Goal: Task Accomplishment & Management: Manage account settings

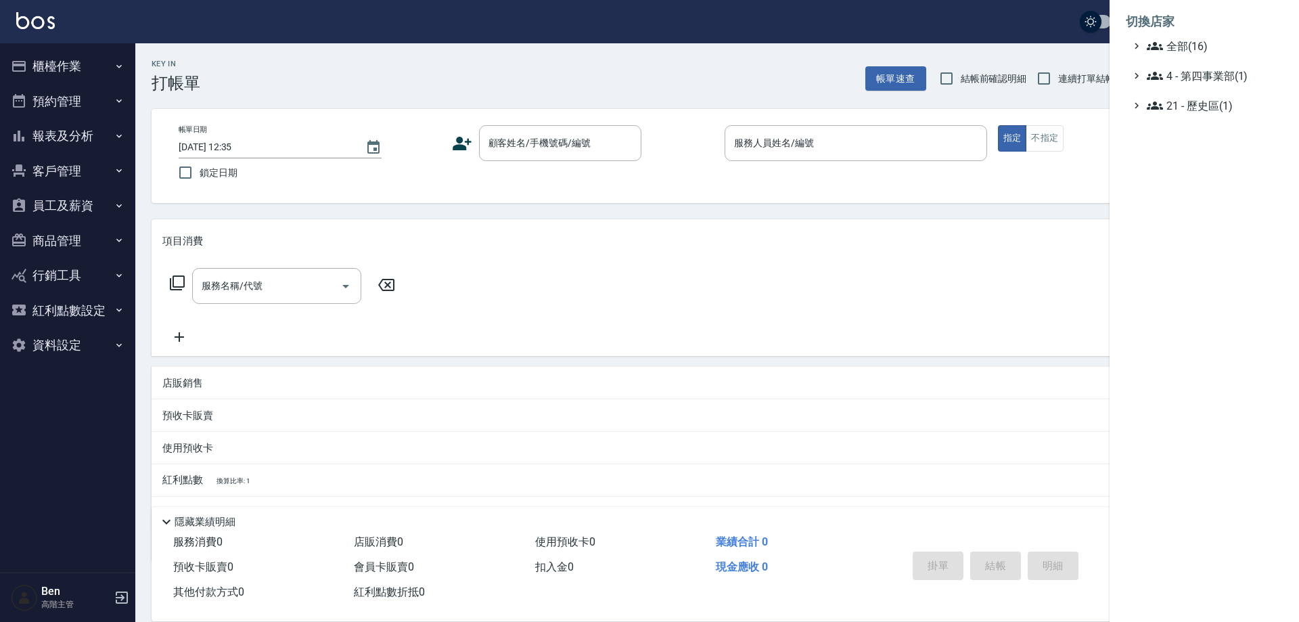
click at [1171, 41] on span "全部(16)" at bounding box center [1212, 46] width 131 height 16
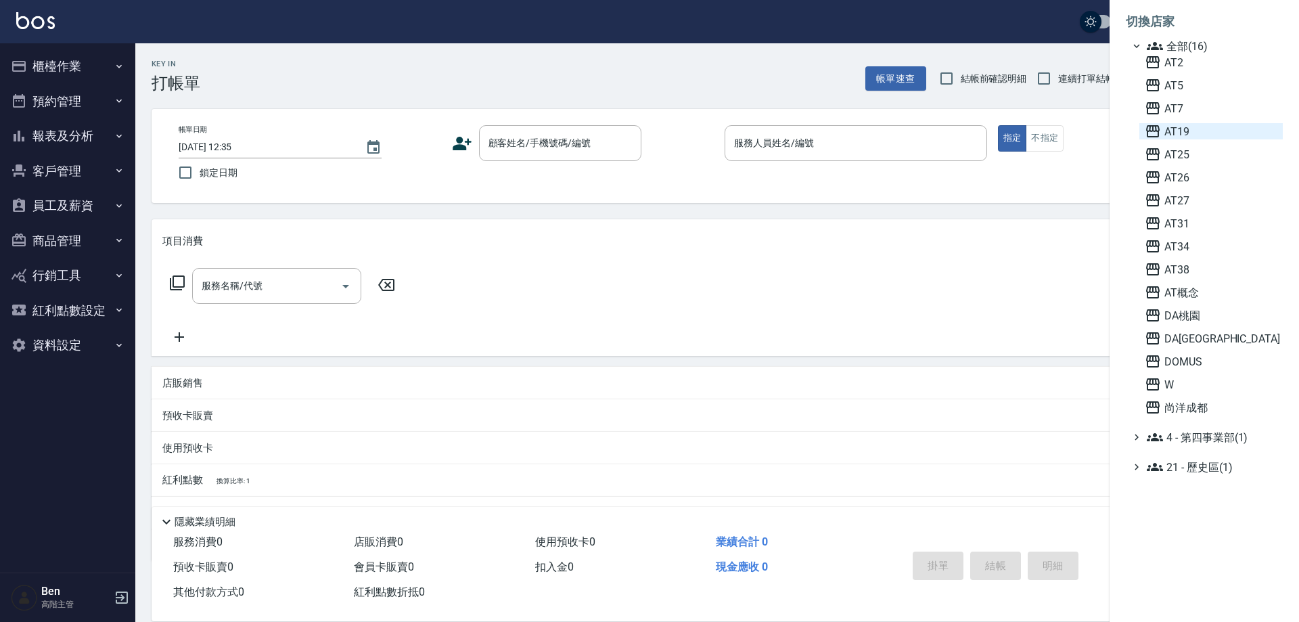
click at [1223, 133] on span "AT19" at bounding box center [1211, 131] width 133 height 16
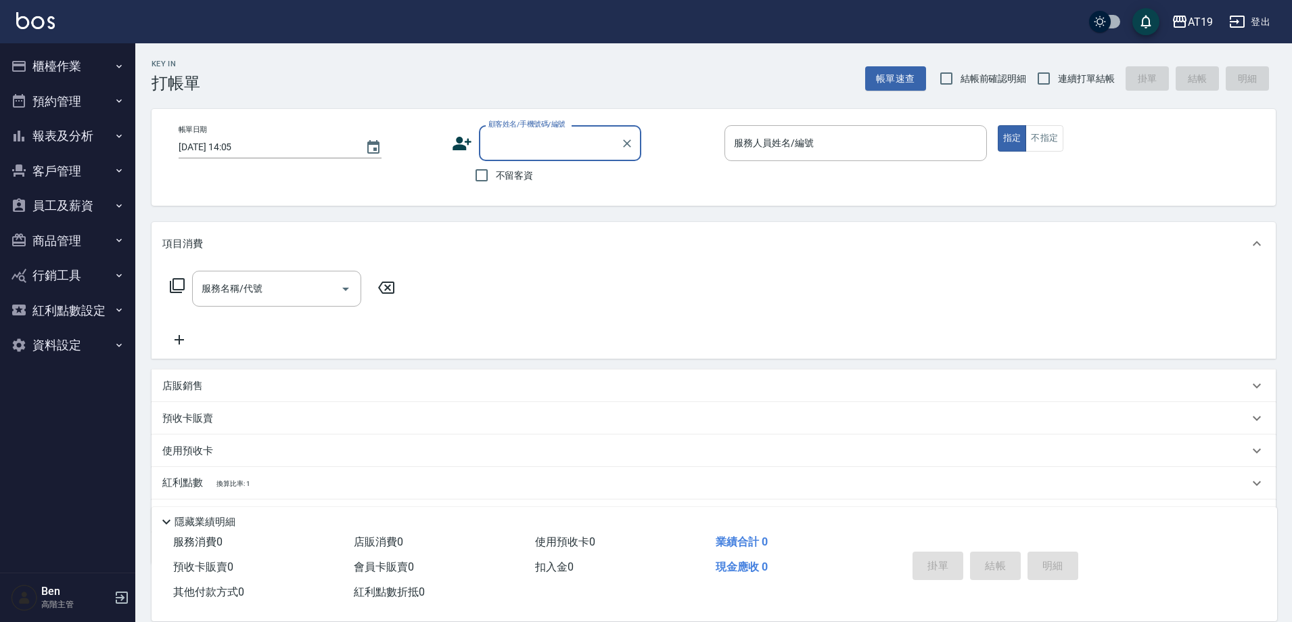
click at [69, 204] on button "員工及薪資" at bounding box center [67, 205] width 125 height 35
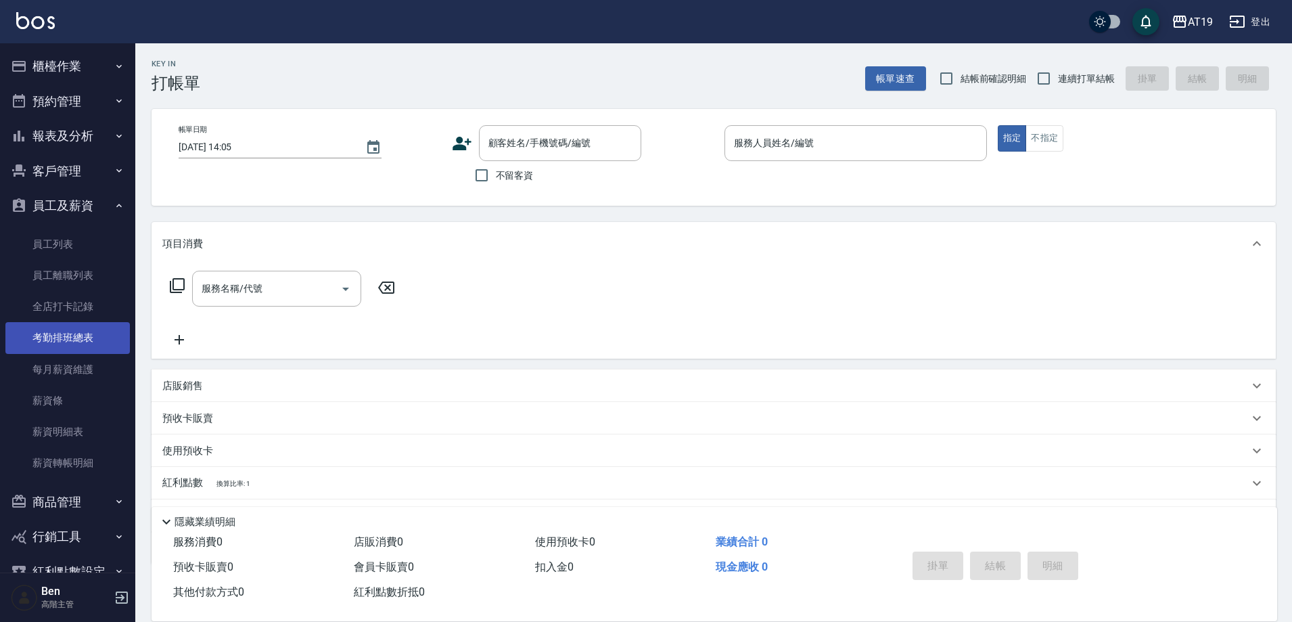
scroll to position [68, 0]
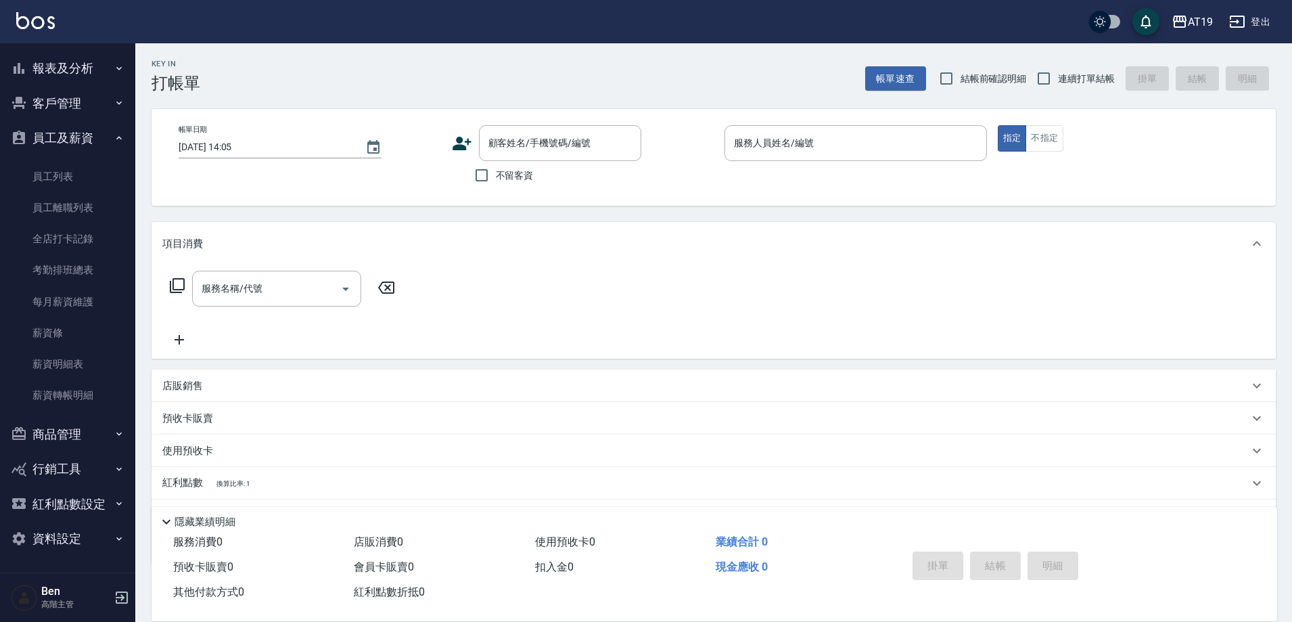
click at [83, 432] on button "商品管理" at bounding box center [67, 434] width 125 height 35
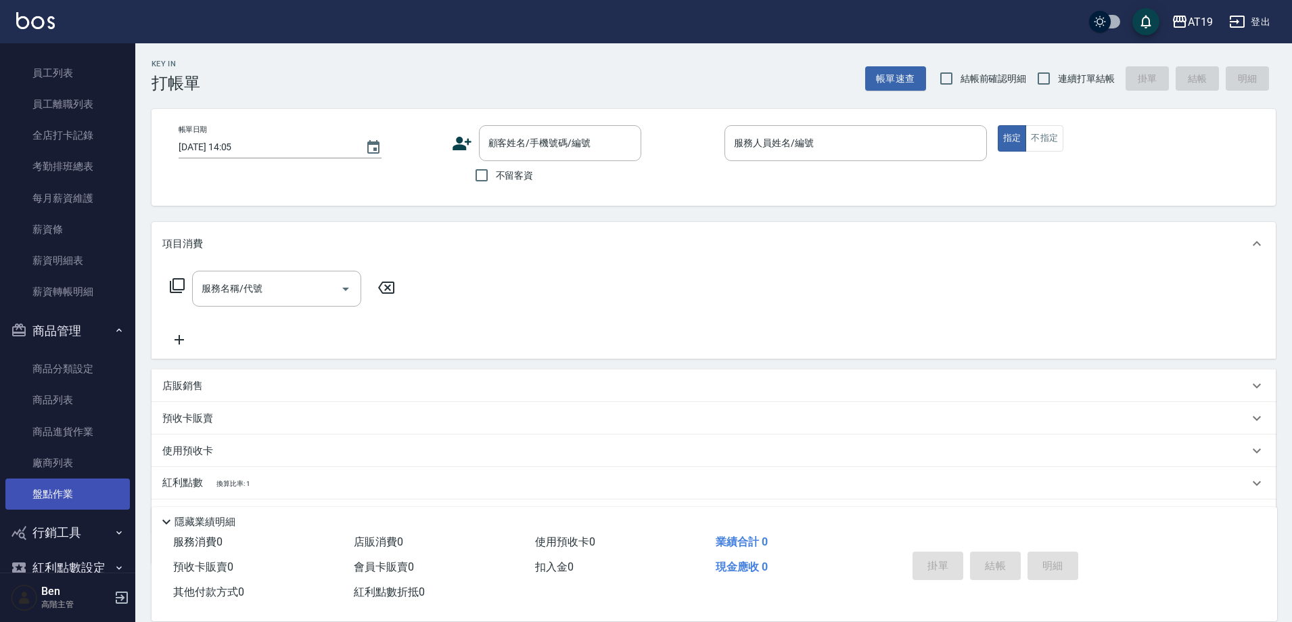
scroll to position [203, 0]
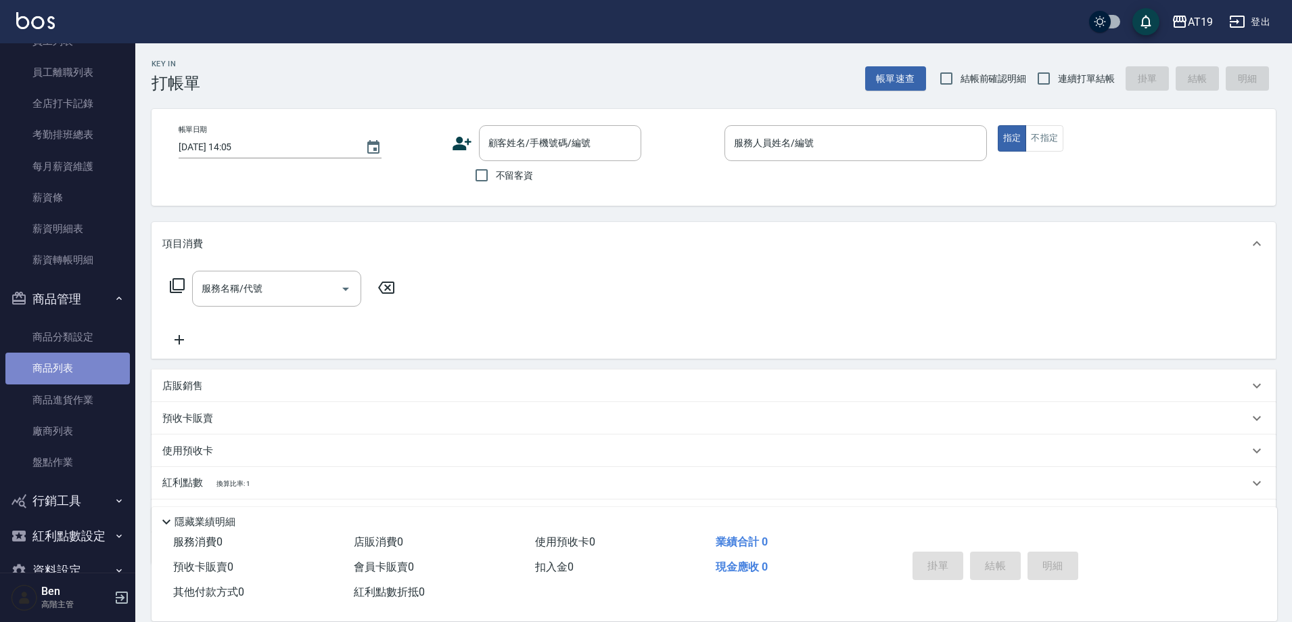
click at [69, 376] on link "商品列表" at bounding box center [67, 368] width 125 height 31
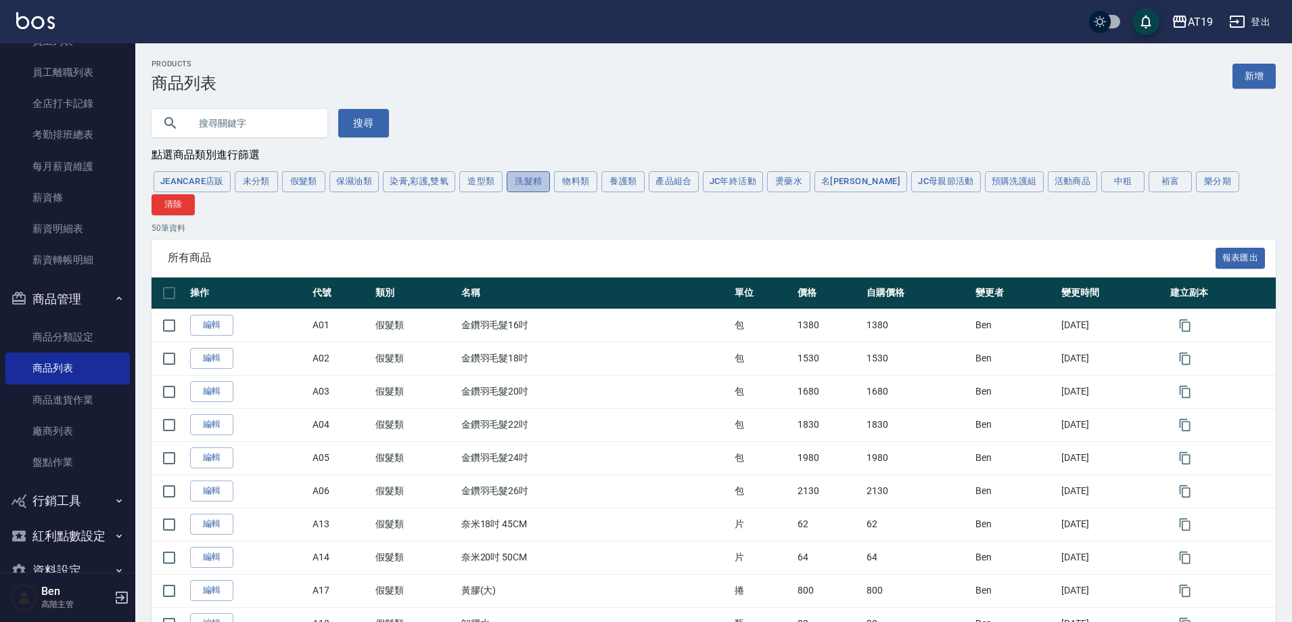
click at [521, 189] on button "洗髮精" at bounding box center [528, 181] width 43 height 21
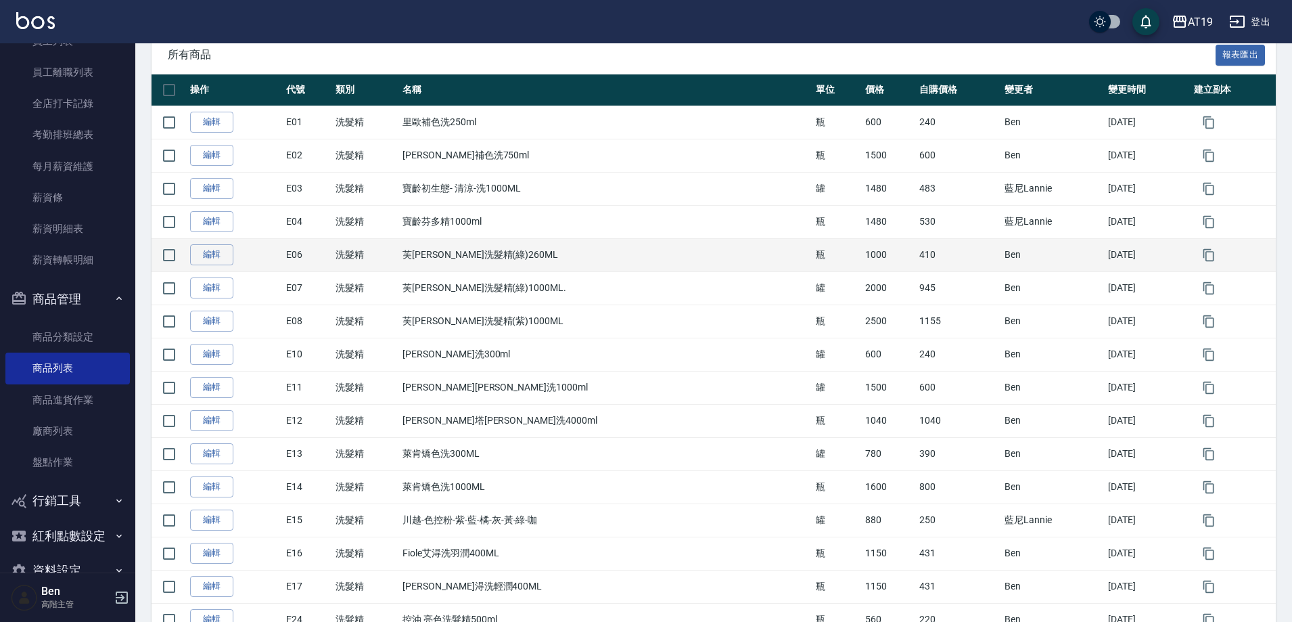
scroll to position [271, 0]
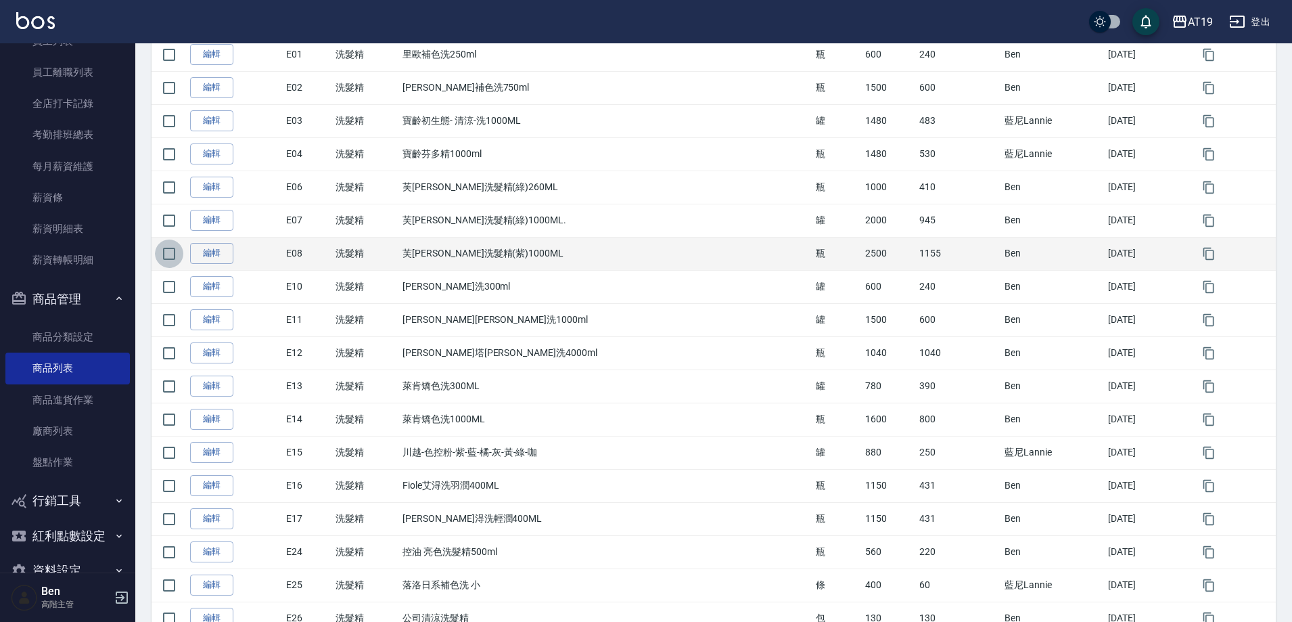
click at [171, 240] on input "checkbox" at bounding box center [169, 254] width 28 height 28
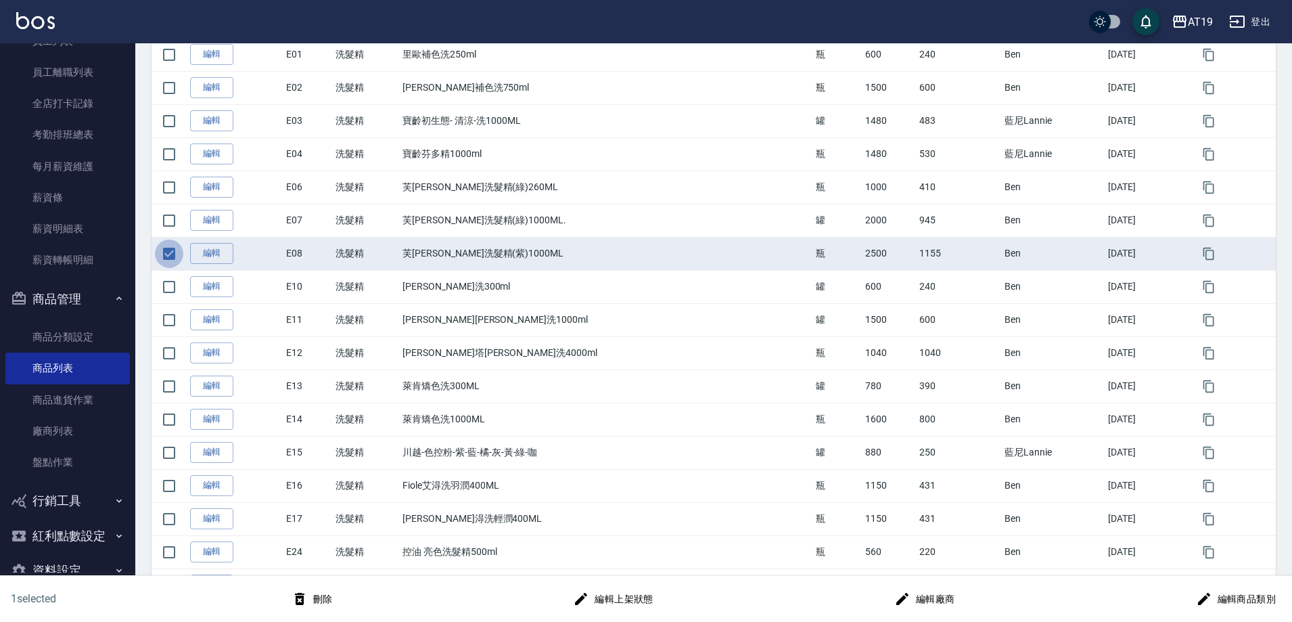
click at [174, 240] on input "checkbox" at bounding box center [169, 254] width 28 height 28
checkbox input "false"
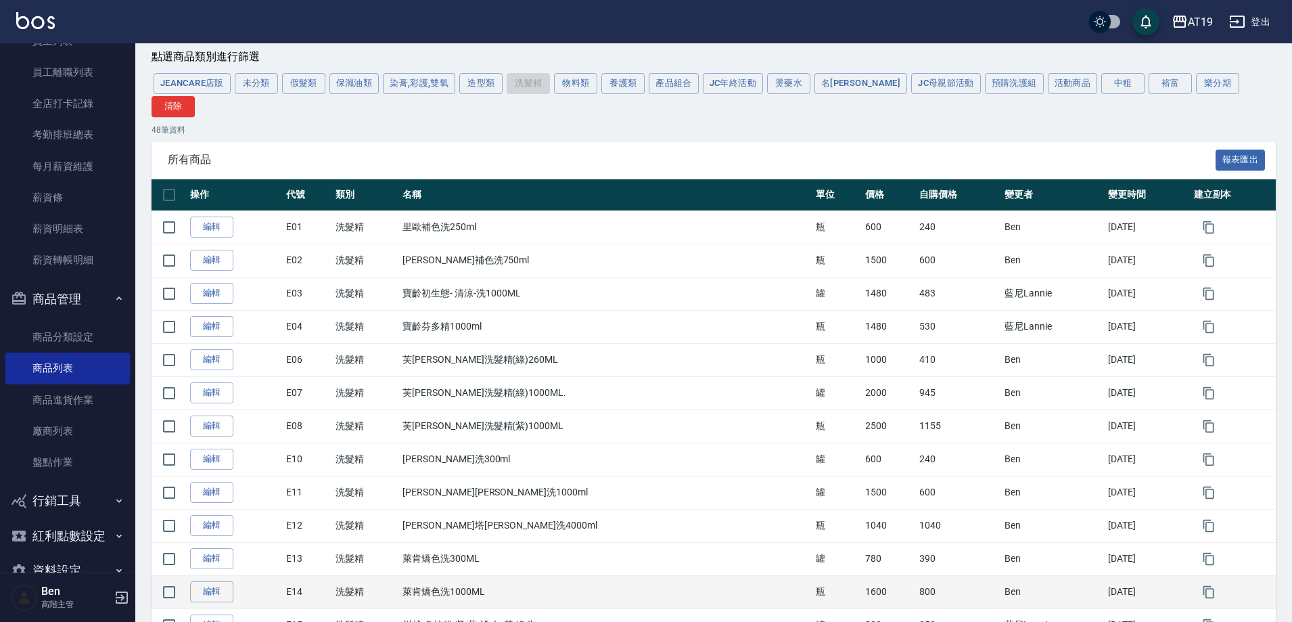
scroll to position [0, 0]
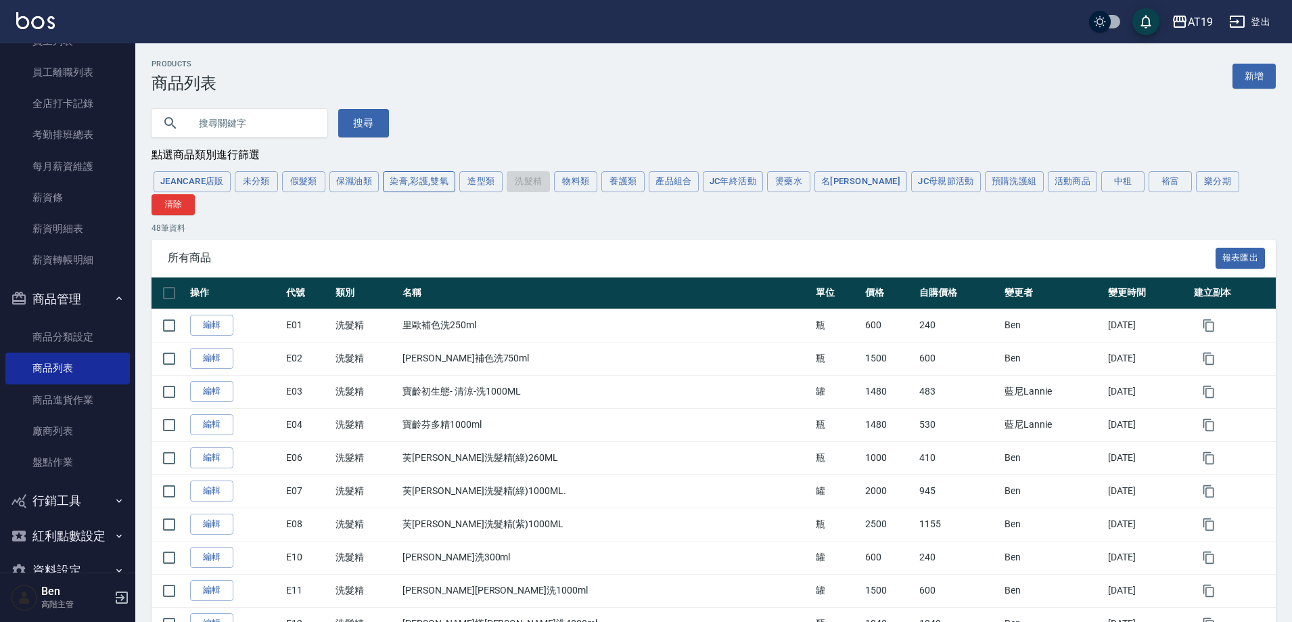
click at [405, 183] on button "染膏,彩護,雙氧" at bounding box center [419, 181] width 72 height 21
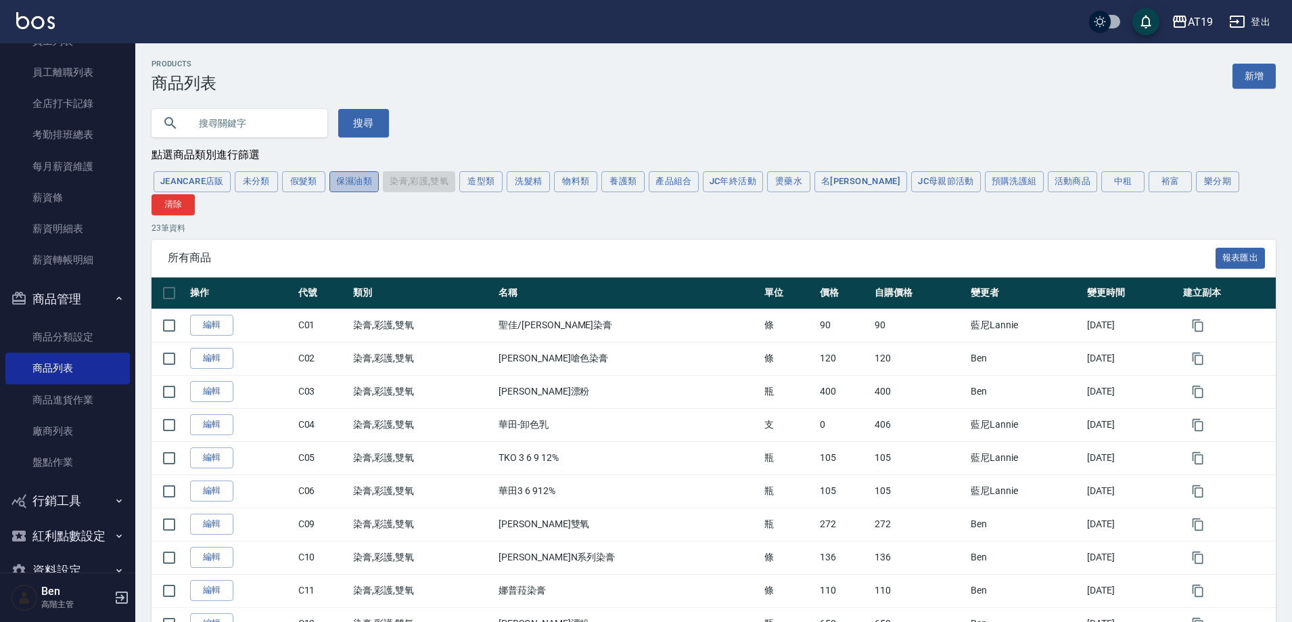
click at [369, 189] on button "保濕油類" at bounding box center [355, 181] width 50 height 21
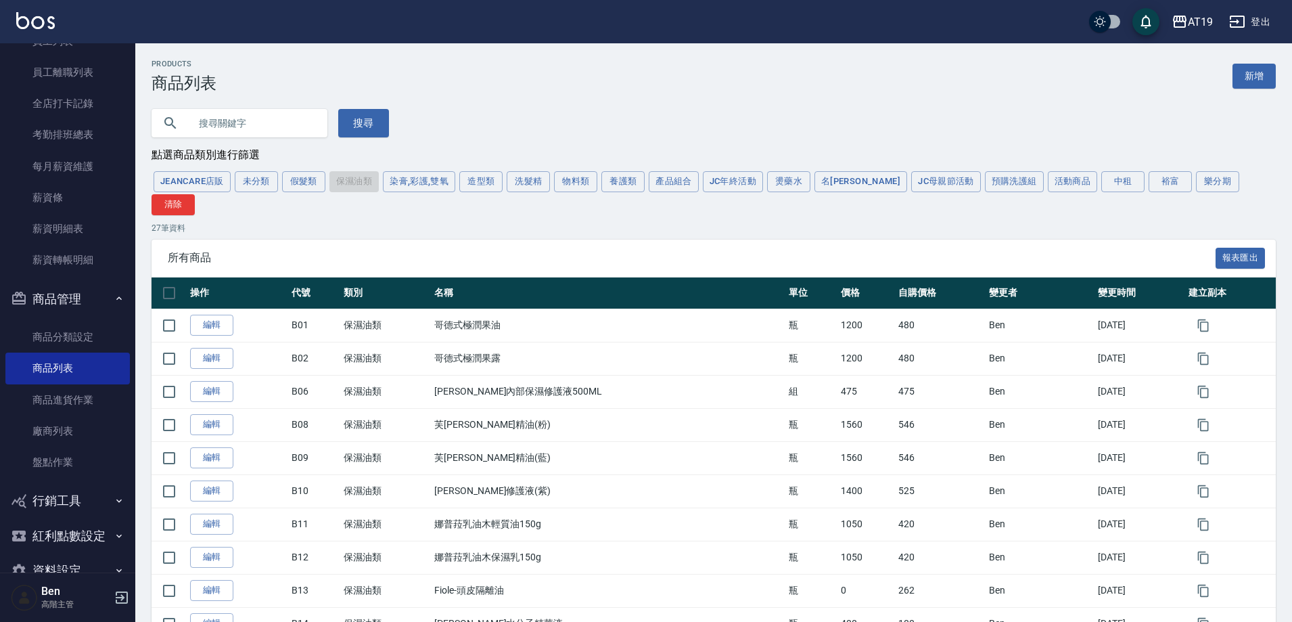
click at [637, 189] on button "養護類" at bounding box center [623, 181] width 43 height 21
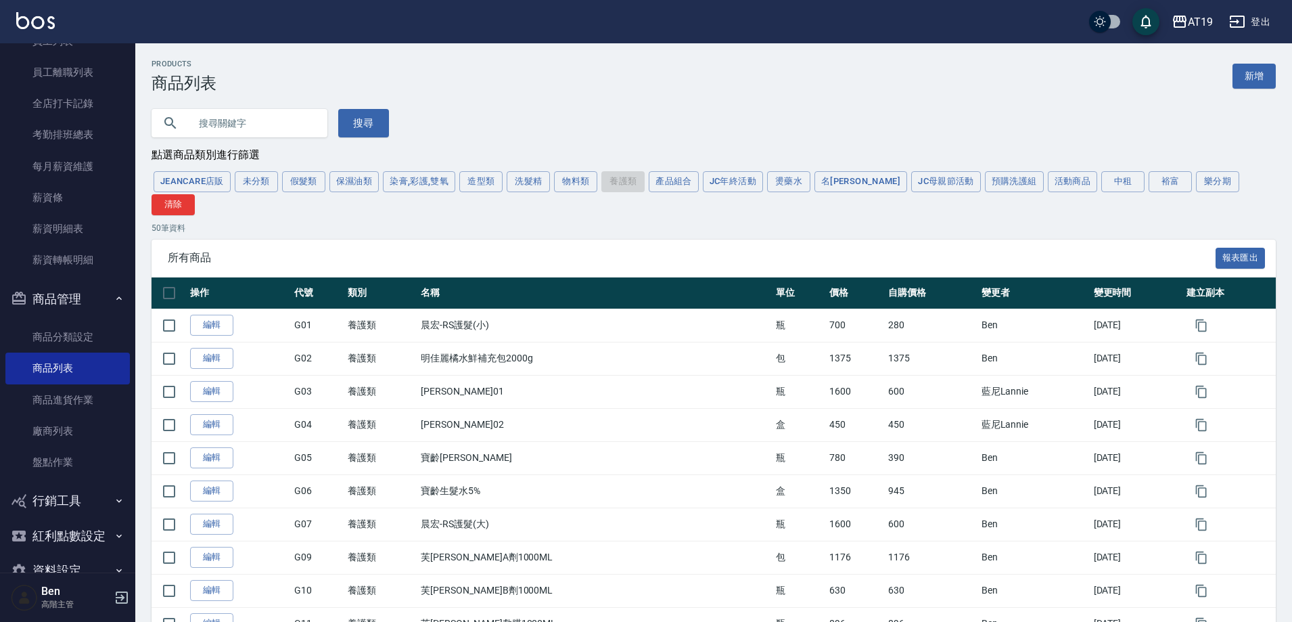
click at [510, 177] on button "洗髮精" at bounding box center [528, 181] width 43 height 21
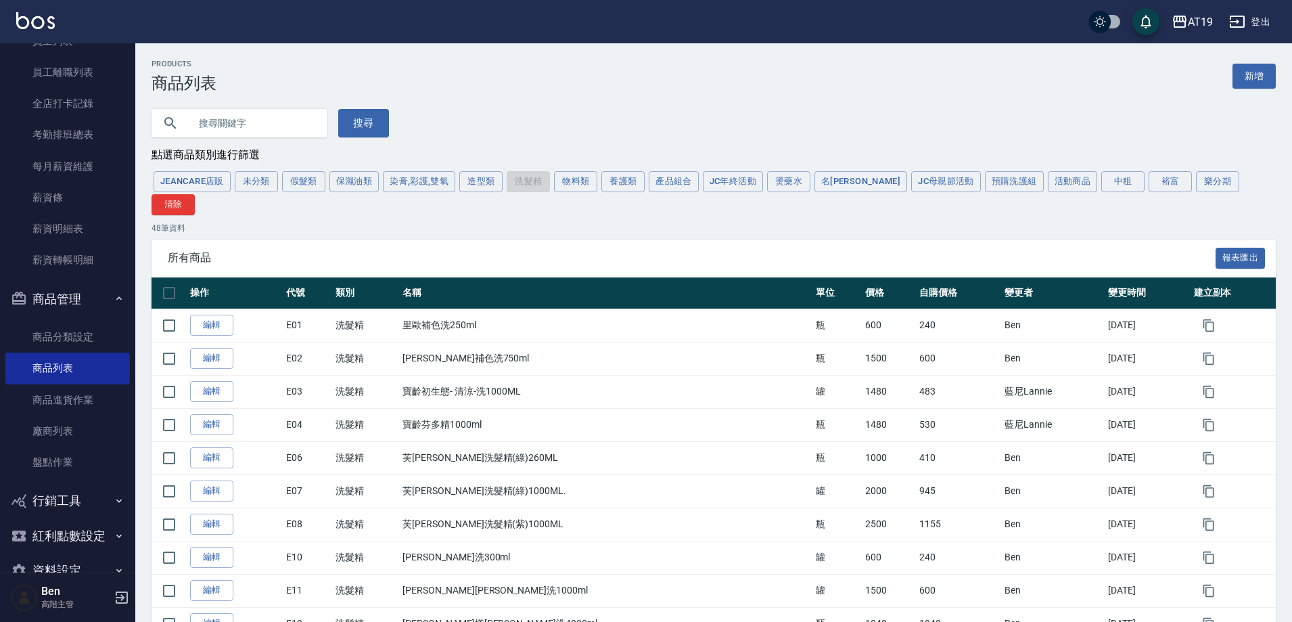
click at [1232, 83] on div "Products 商品列表 新增" at bounding box center [714, 76] width 1125 height 33
click at [1238, 78] on link "新增" at bounding box center [1254, 76] width 43 height 25
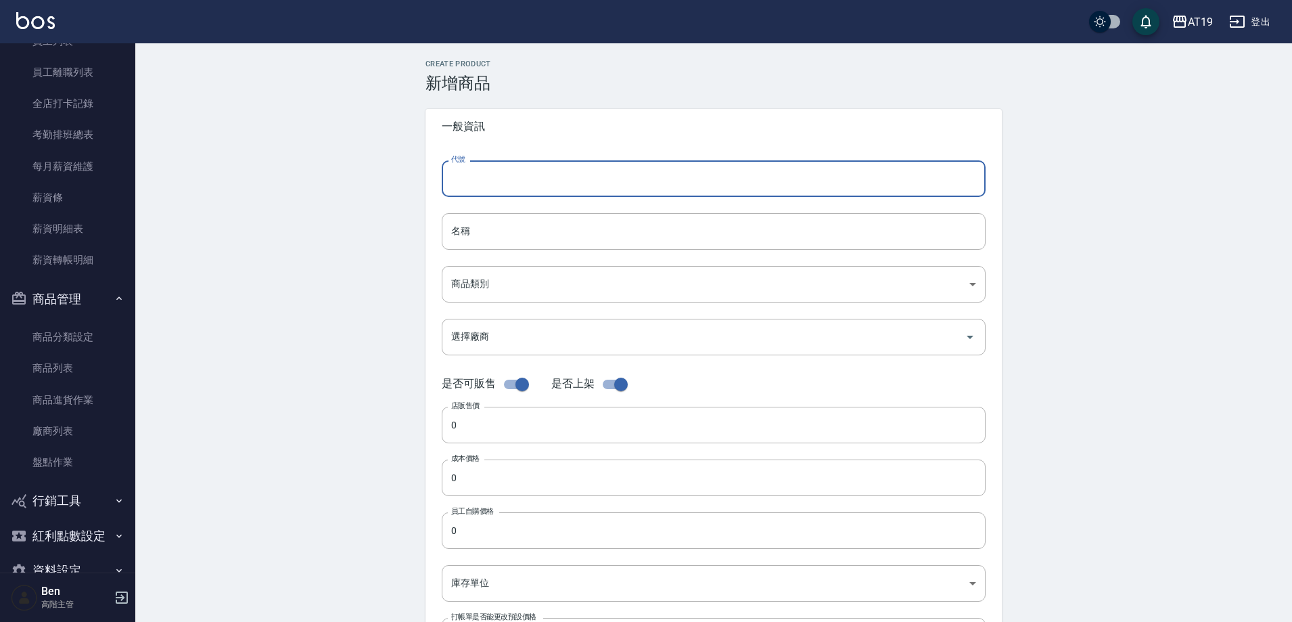
click at [510, 173] on input "代號" at bounding box center [714, 178] width 544 height 37
type input "e"
type input "E09"
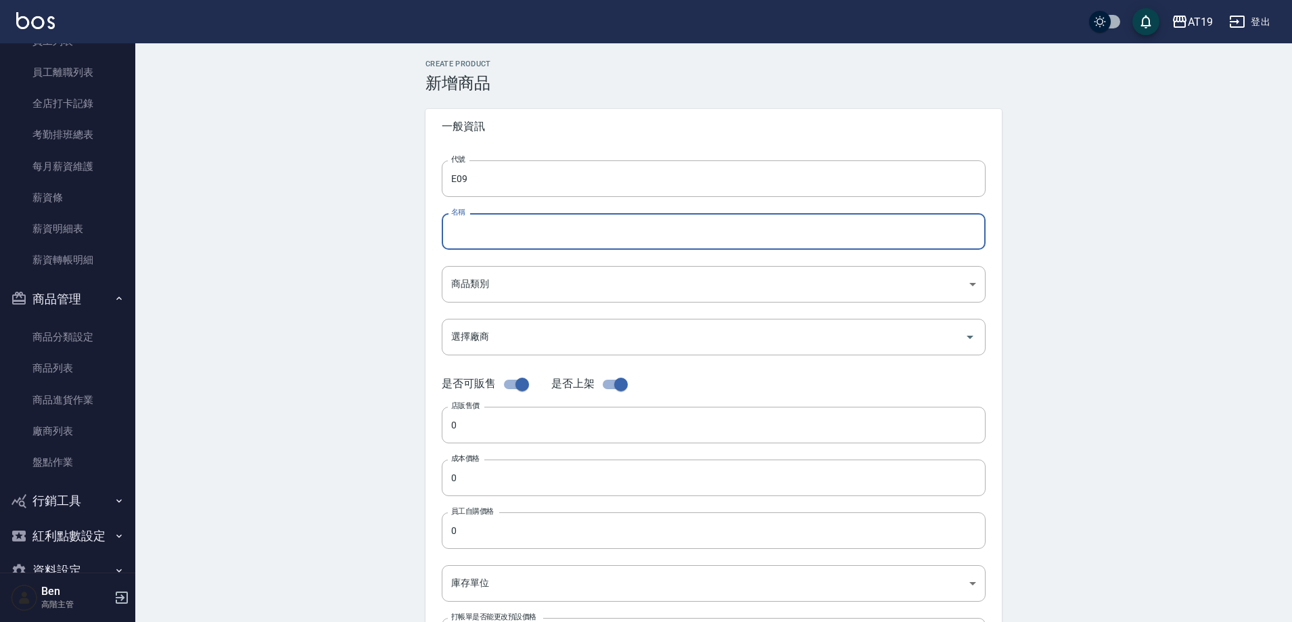
click at [479, 238] on input "名稱" at bounding box center [714, 231] width 544 height 37
type input "蘊洛補色洗350ML"
click at [526, 297] on body "AT19 登出 櫃檯作業 打帳單 帳單列表 掛單列表 座位開單 營業儀表板 現金收支登錄 高階收支登錄 材料自購登錄 每日結帳 排班表 現場電腦打卡 掃碼打卡…" at bounding box center [646, 467] width 1292 height 934
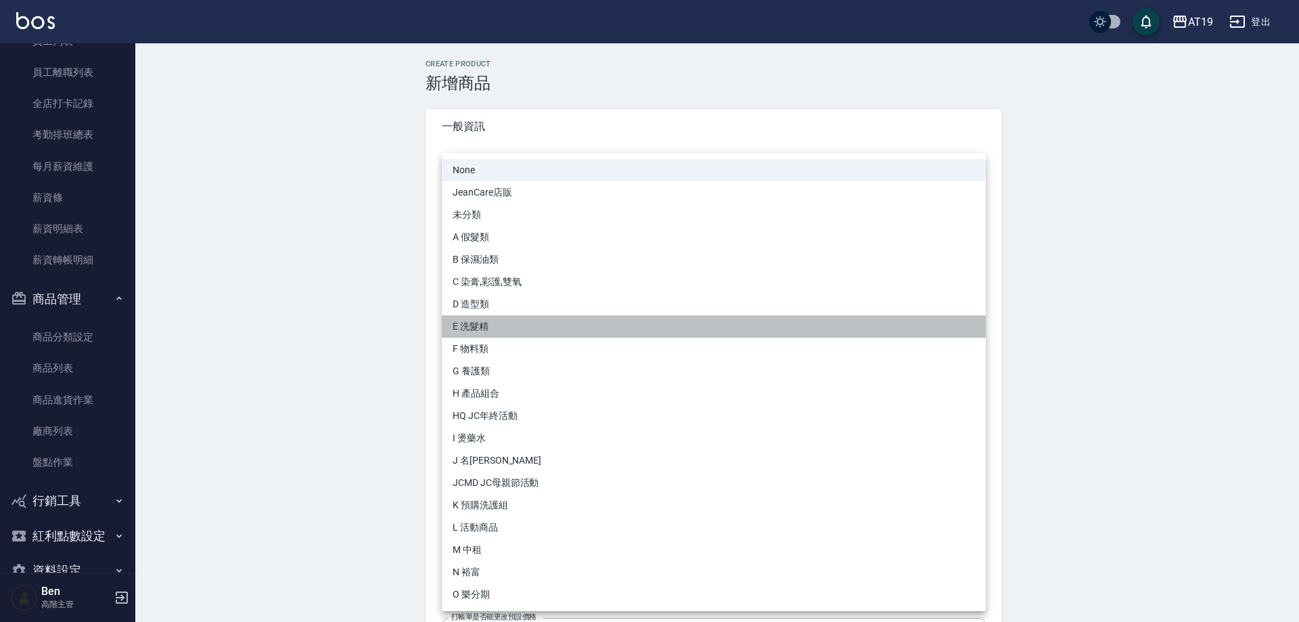
click at [495, 332] on li "E 洗髮精" at bounding box center [714, 326] width 544 height 22
type input "4ba81675-c82b-4ddf-a86d-a352879cdf0b"
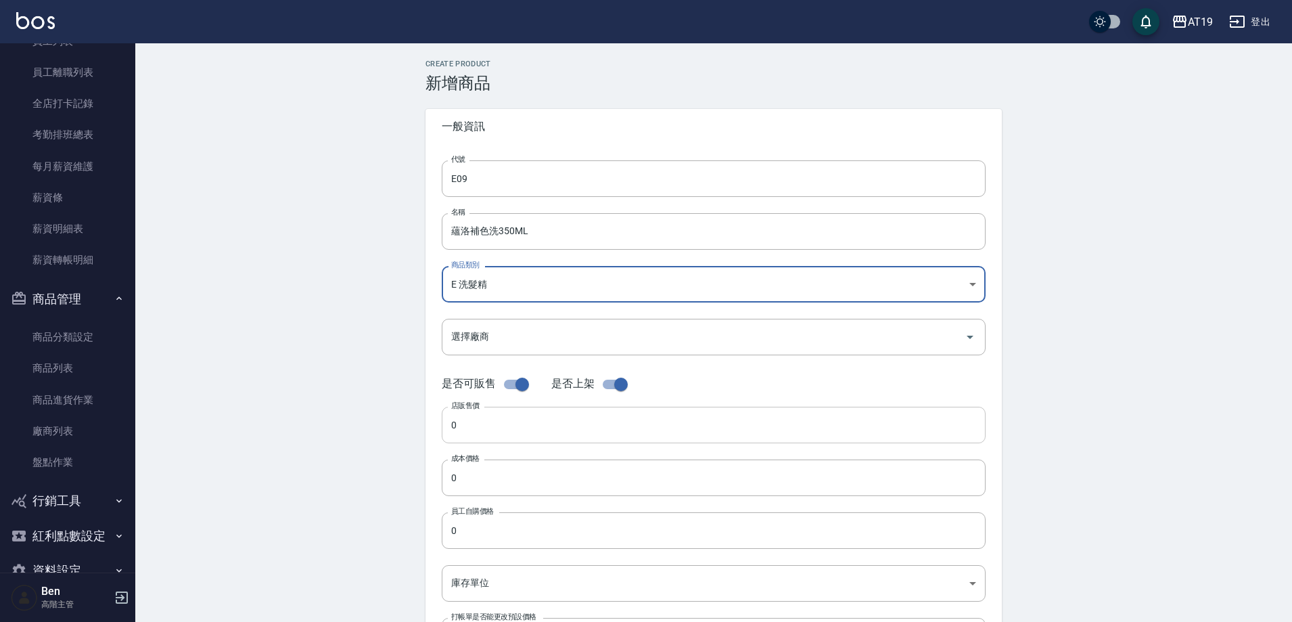
click at [480, 428] on input "0" at bounding box center [714, 425] width 544 height 37
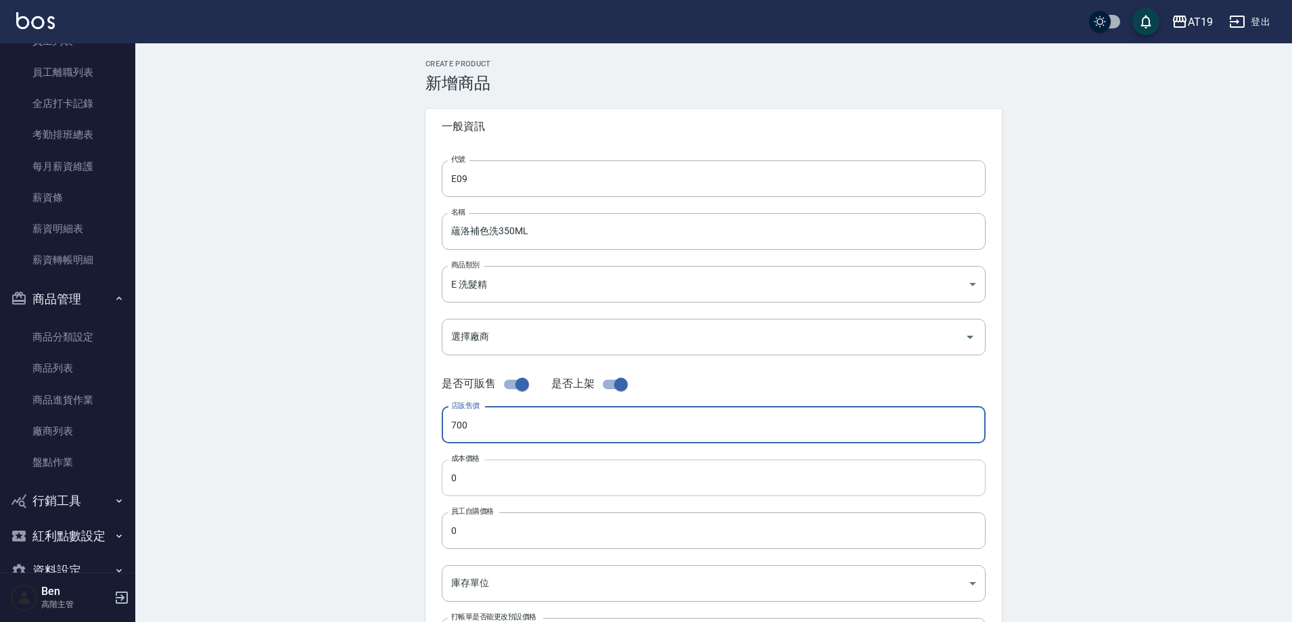
type input "700"
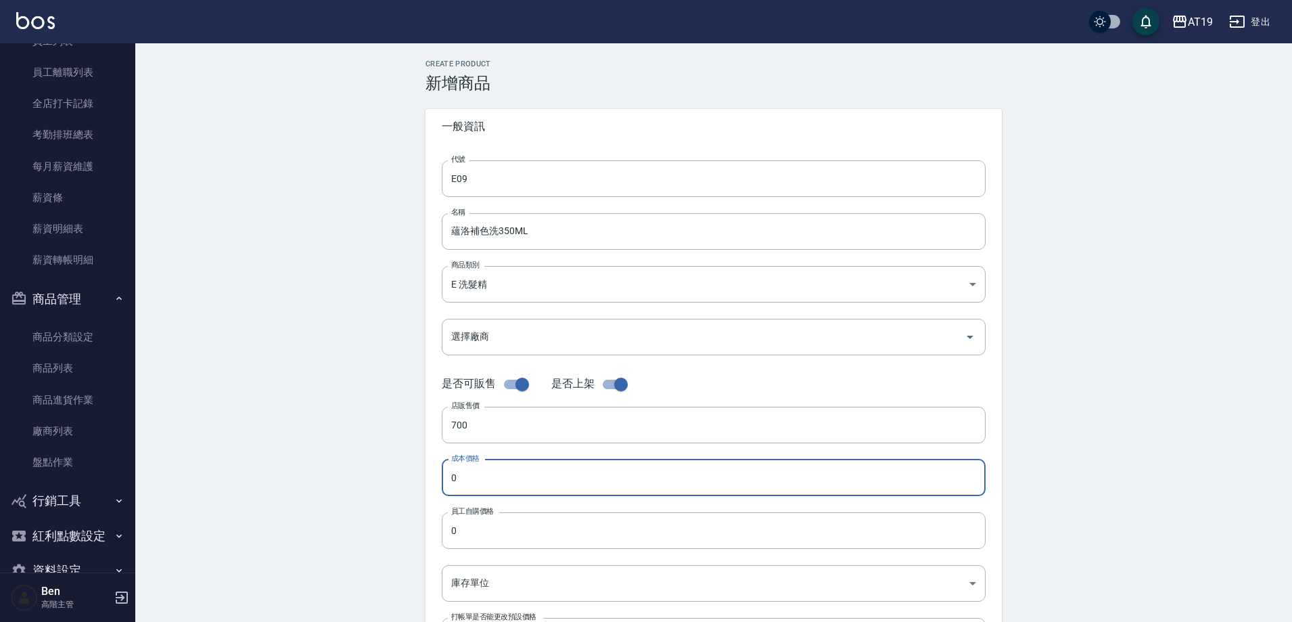
click at [485, 468] on input "0" at bounding box center [714, 477] width 544 height 37
type input "245"
drag, startPoint x: 521, startPoint y: 455, endPoint x: 388, endPoint y: 471, distance: 134.3
click at [388, 471] on div "Create Product 新增商品 一般資訊 代號 E09 代號 名稱 蘊洛補色洗350ML 名稱 商品類別 E 洗髮精 4ba81675-c82b-…" at bounding box center [713, 488] width 1157 height 891
copy div "店販售價 成本價格"
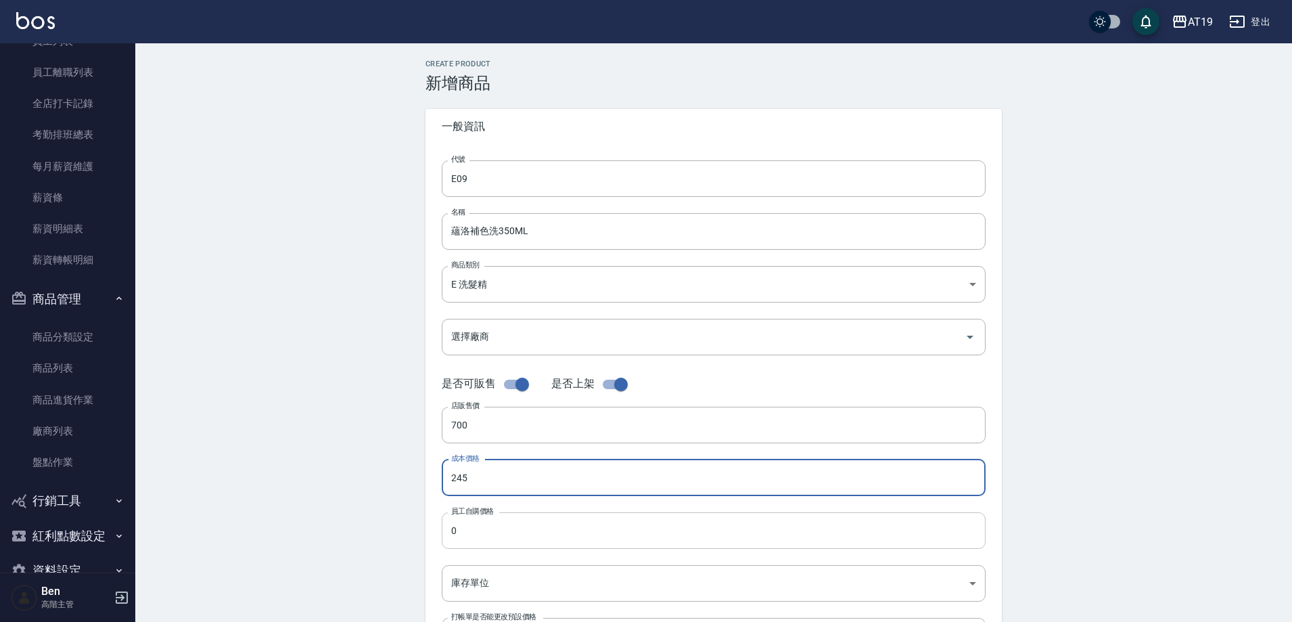
click at [485, 521] on input "0" at bounding box center [714, 530] width 544 height 37
paste input "245"
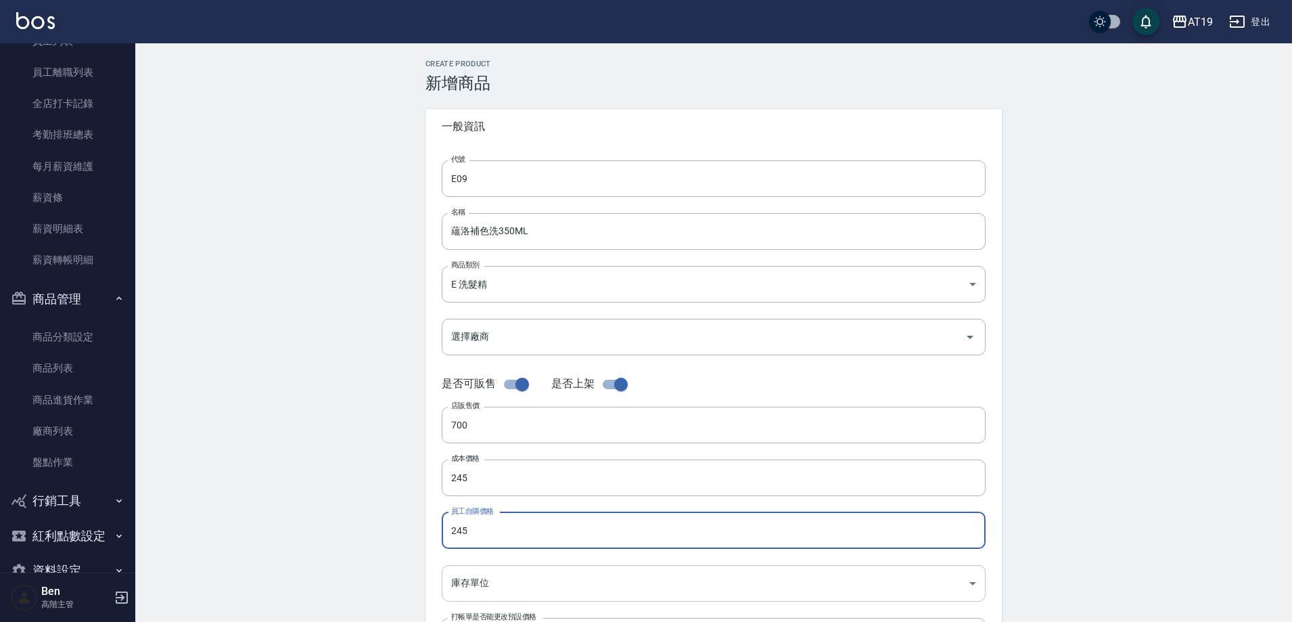
type input "245"
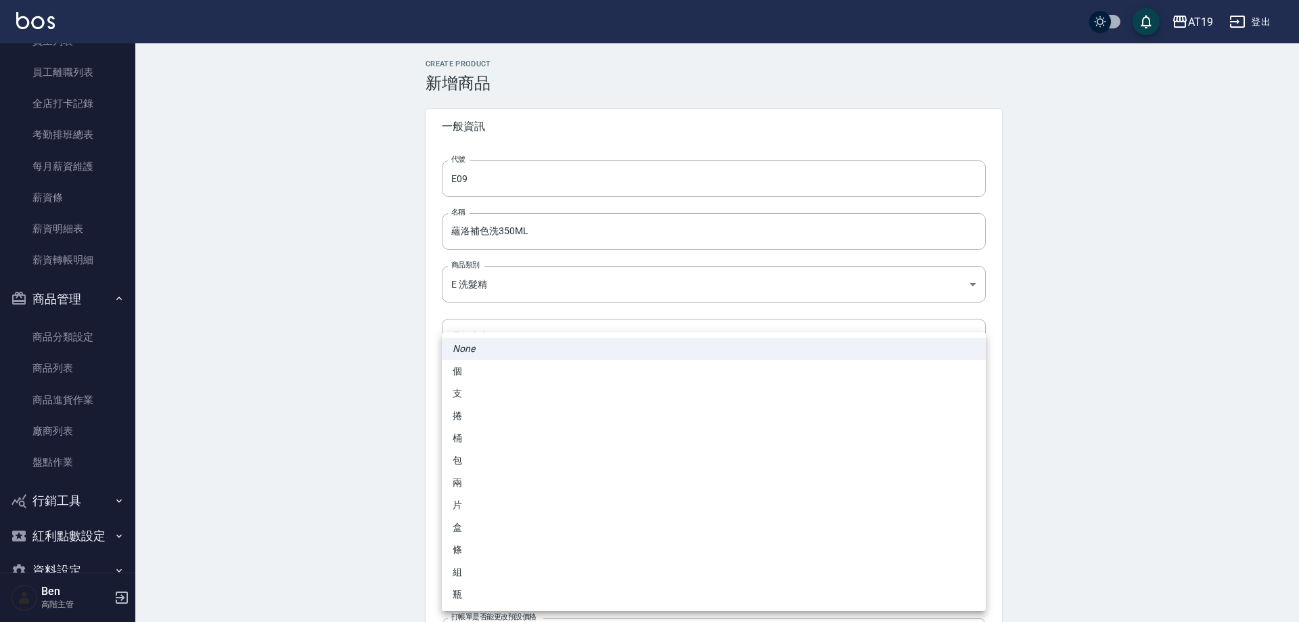
click at [476, 583] on body "AT19 登出 櫃檯作業 打帳單 帳單列表 掛單列表 座位開單 營業儀表板 現金收支登錄 高階收支登錄 材料自購登錄 每日結帳 排班表 現場電腦打卡 掃碼打卡…" at bounding box center [649, 467] width 1299 height 934
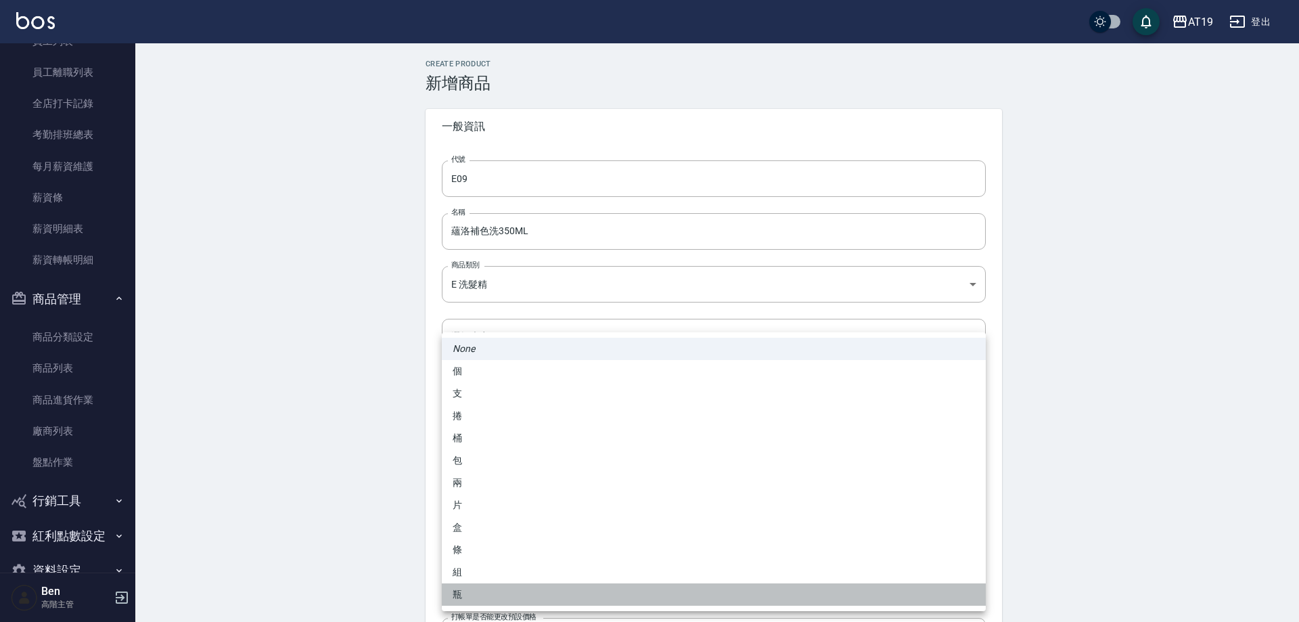
drag, startPoint x: 474, startPoint y: 590, endPoint x: 349, endPoint y: 513, distance: 147.0
click at [474, 591] on li "瓶" at bounding box center [714, 594] width 544 height 22
type input "瓶"
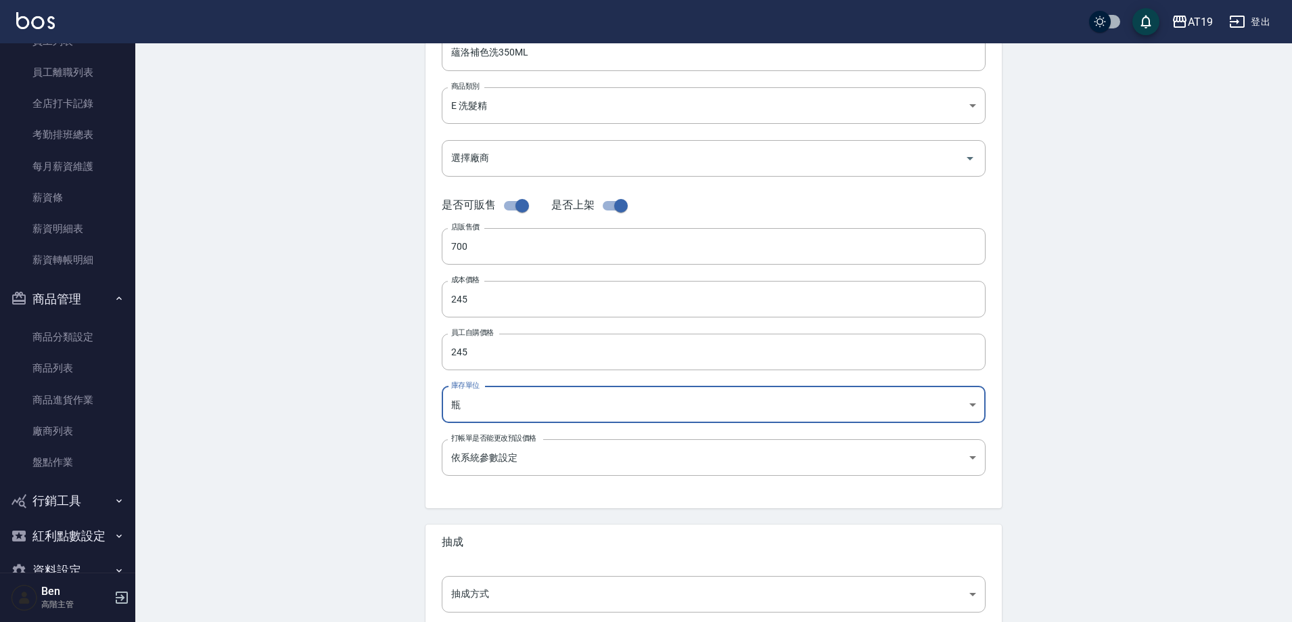
scroll to position [312, 0]
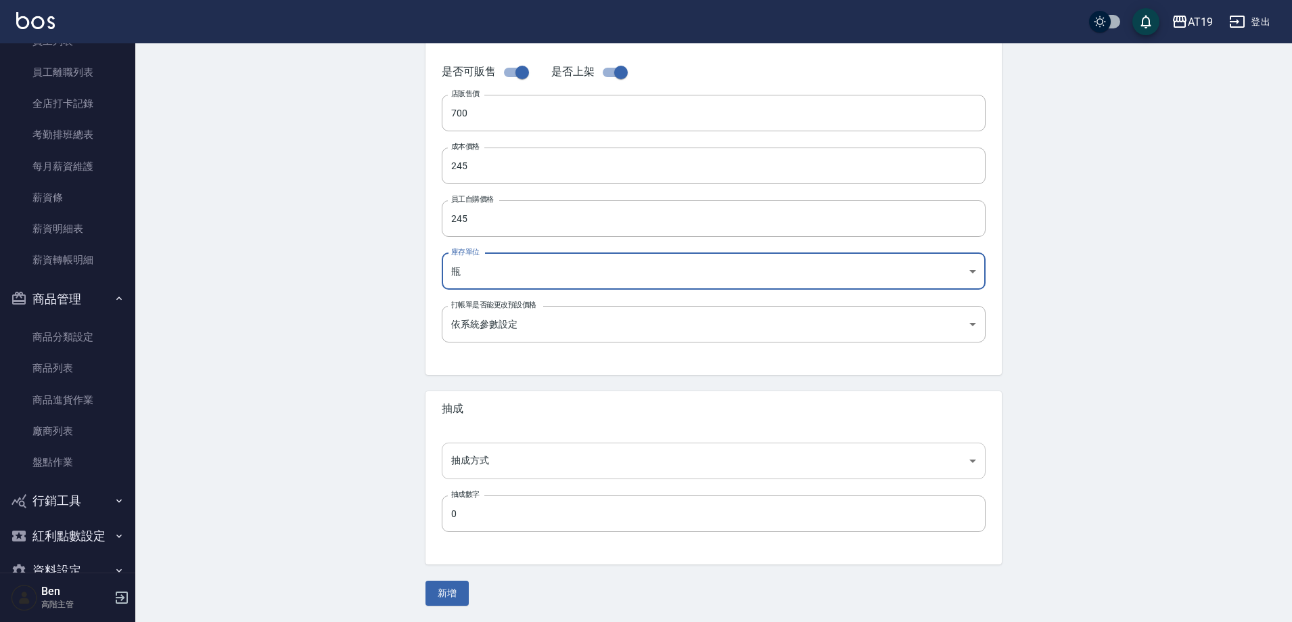
click at [486, 459] on body "AT19 登出 櫃檯作業 打帳單 帳單列表 掛單列表 座位開單 營業儀表板 現金收支登錄 高階收支登錄 材料自購登錄 每日結帳 排班表 現場電腦打卡 掃碼打卡…" at bounding box center [646, 155] width 1292 height 934
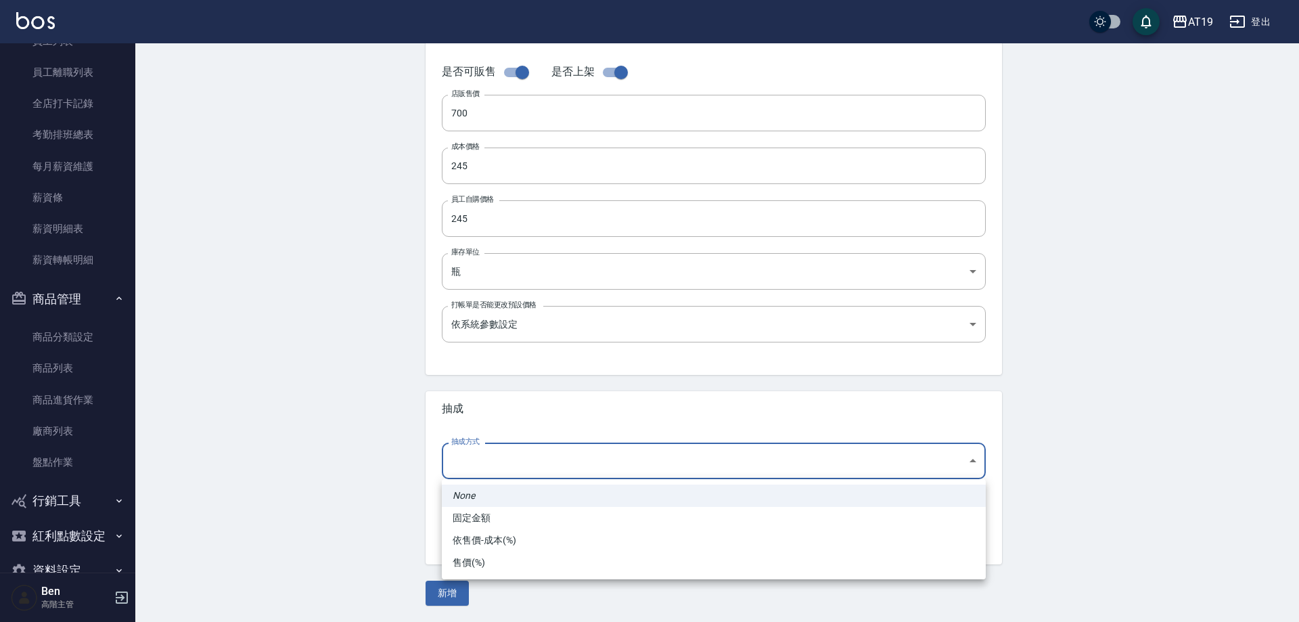
click at [488, 538] on li "依售價-成本(%)" at bounding box center [714, 540] width 544 height 22
type input "byCost"
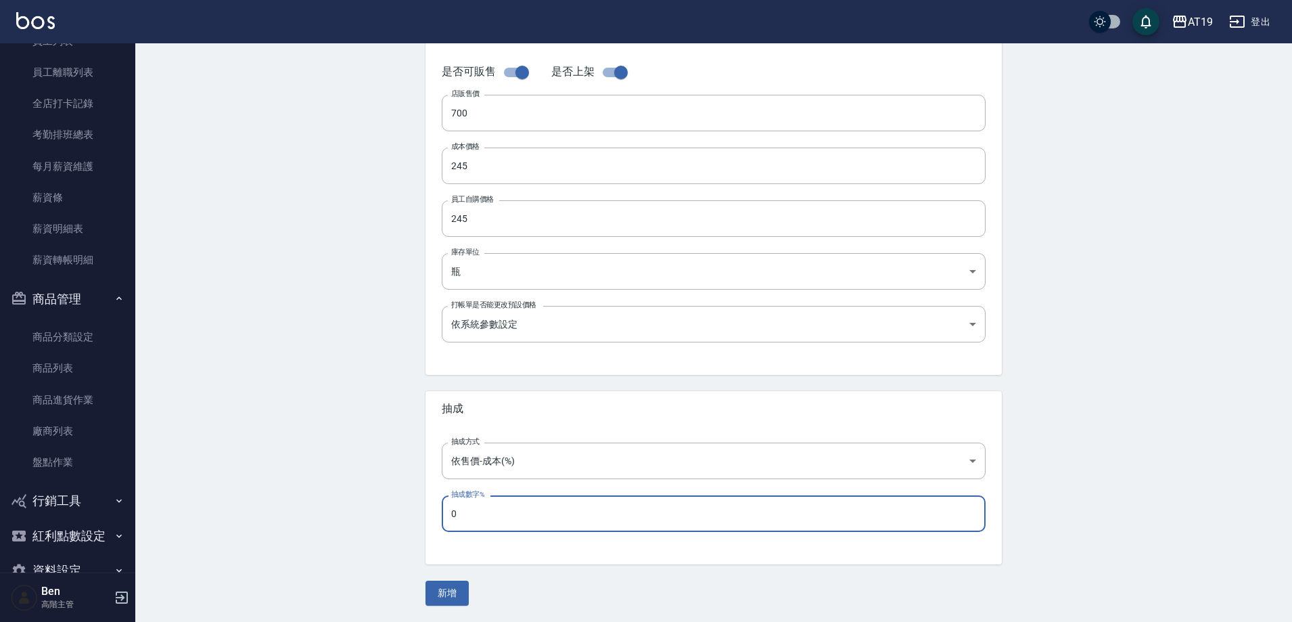
click at [478, 516] on input "0" at bounding box center [714, 513] width 544 height 37
type input "60"
click at [454, 591] on button "新增" at bounding box center [447, 593] width 43 height 25
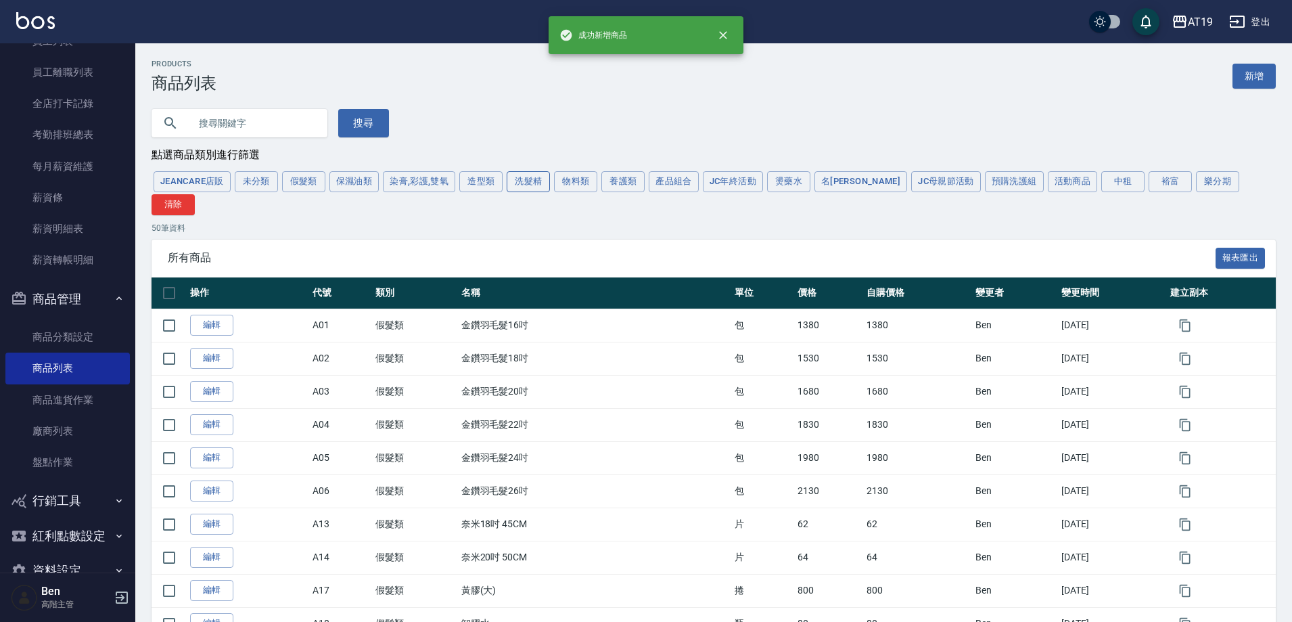
click at [528, 181] on button "洗髮精" at bounding box center [528, 181] width 43 height 21
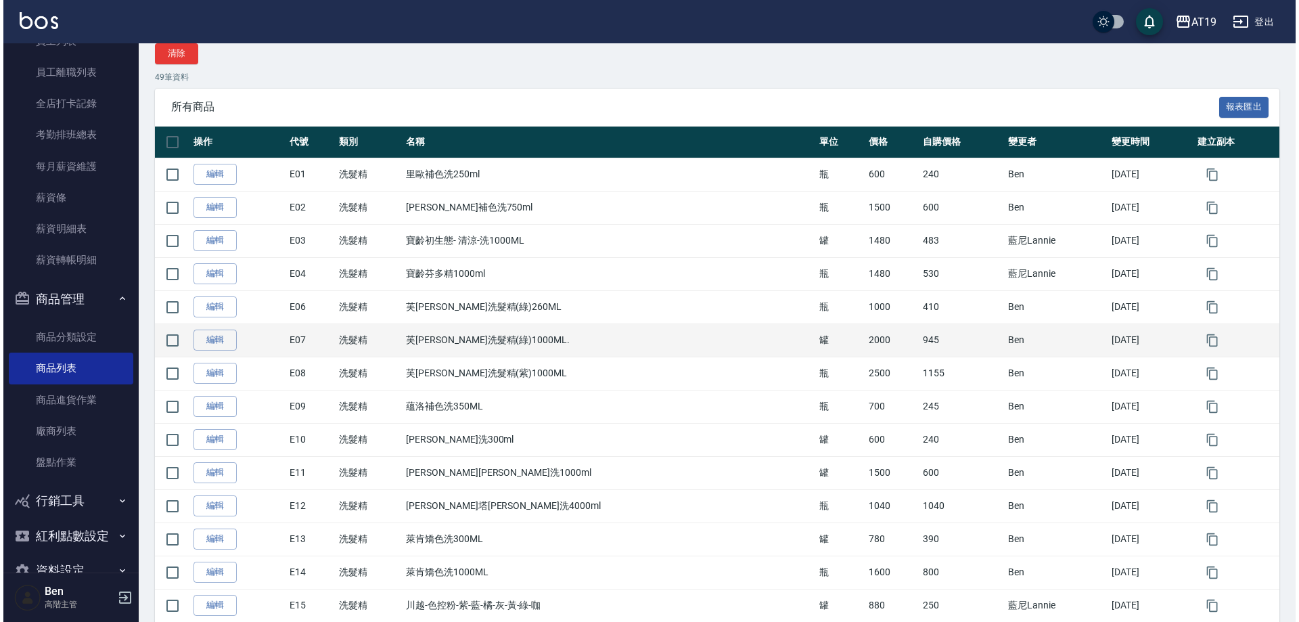
scroll to position [203, 0]
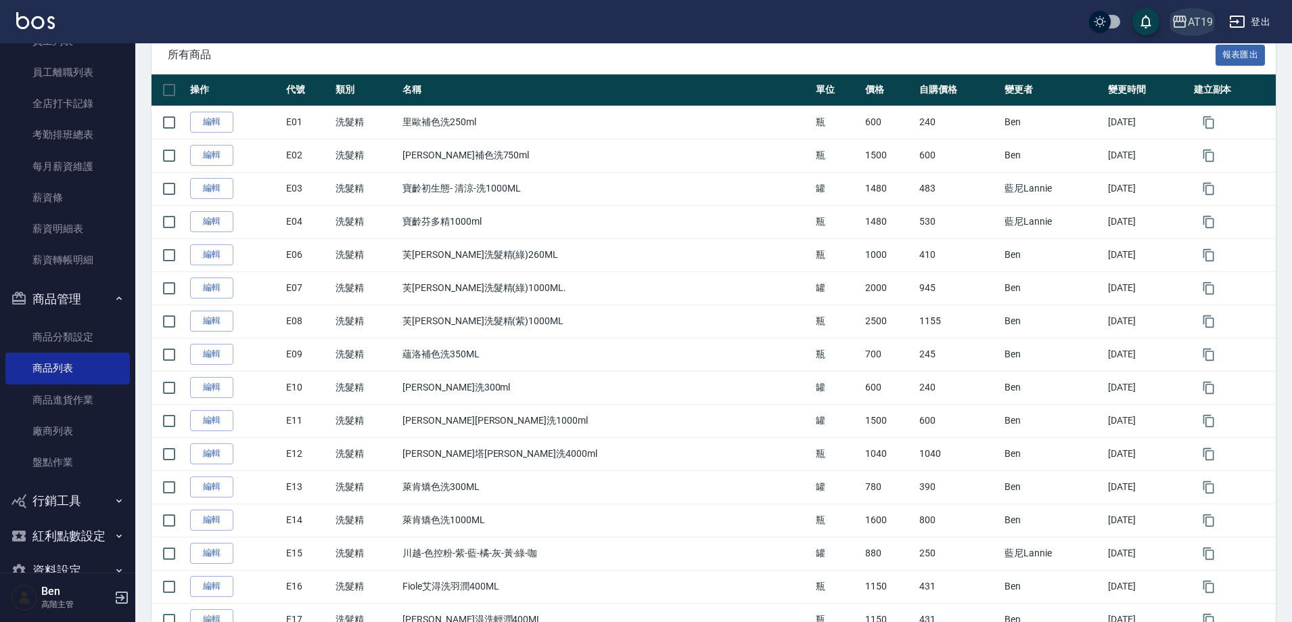
click at [1187, 11] on button "AT19" at bounding box center [1193, 22] width 52 height 28
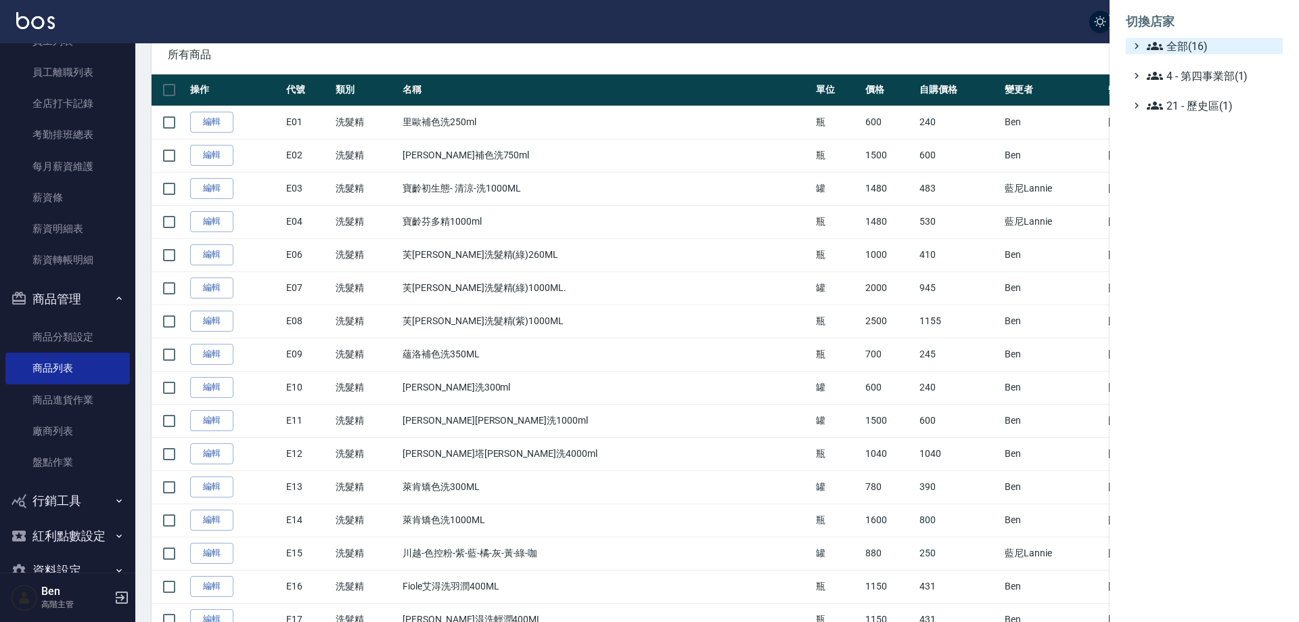
click at [1191, 39] on span "全部(16)" at bounding box center [1212, 46] width 131 height 16
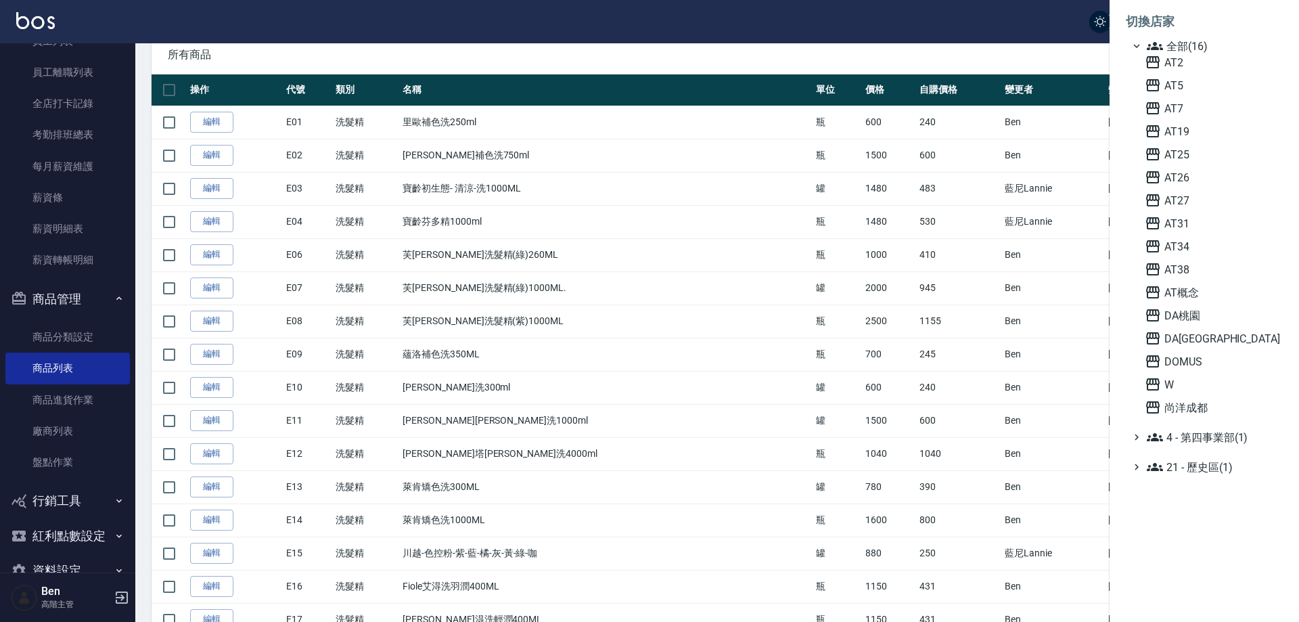
click at [1171, 165] on div "AT2 AT5 AT7 AT19 AT25 AT26 AT27 AT31 AT34 AT38 AT概念 DA桃園 DA蘆洲 DOMUS W 尚洋成都" at bounding box center [1211, 234] width 143 height 361
click at [1173, 153] on span "AT25" at bounding box center [1211, 154] width 133 height 16
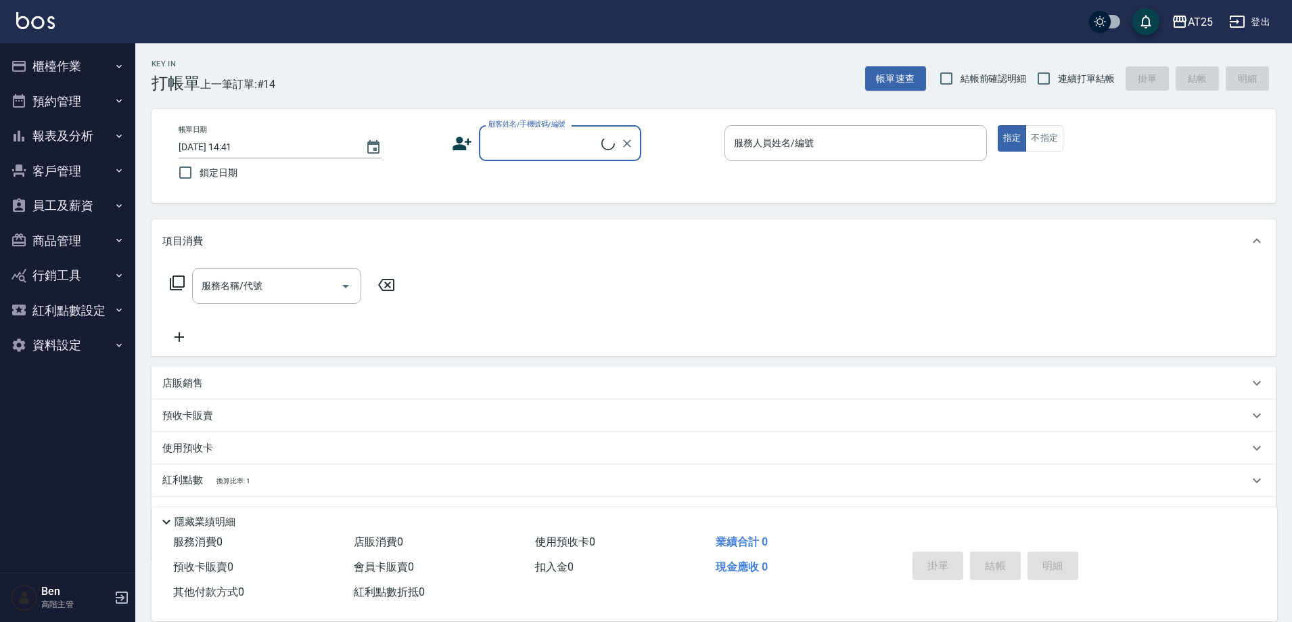
click at [78, 208] on button "員工及薪資" at bounding box center [67, 205] width 125 height 35
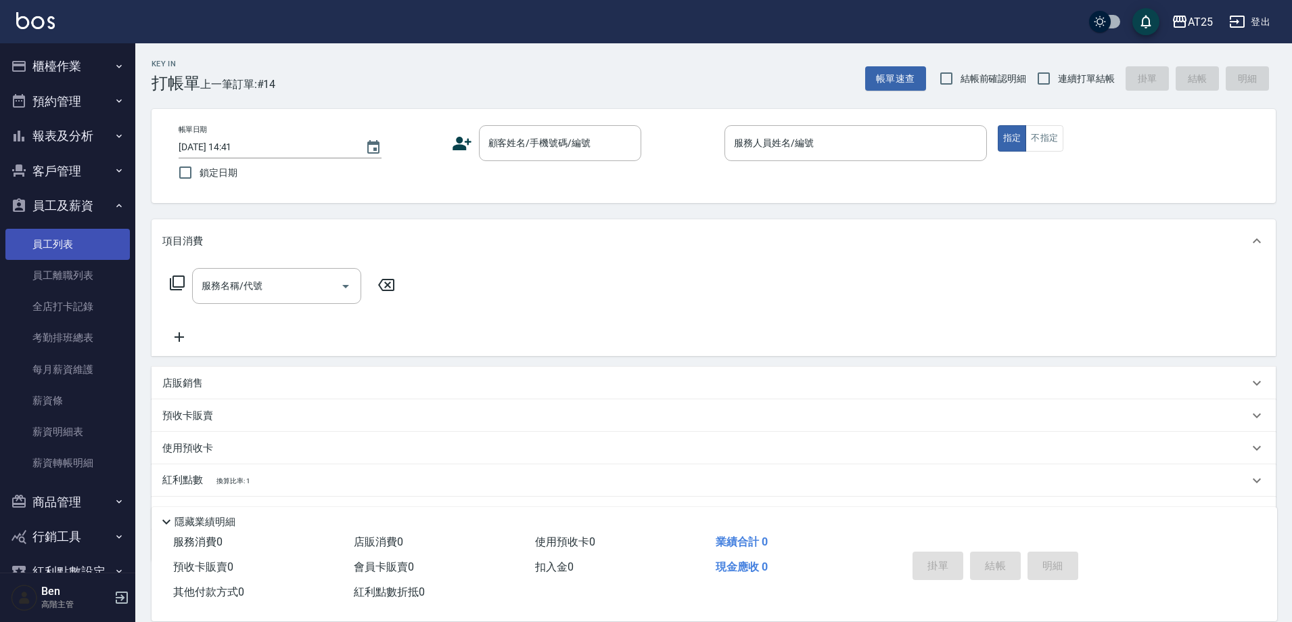
click at [68, 246] on link "員工列表" at bounding box center [67, 244] width 125 height 31
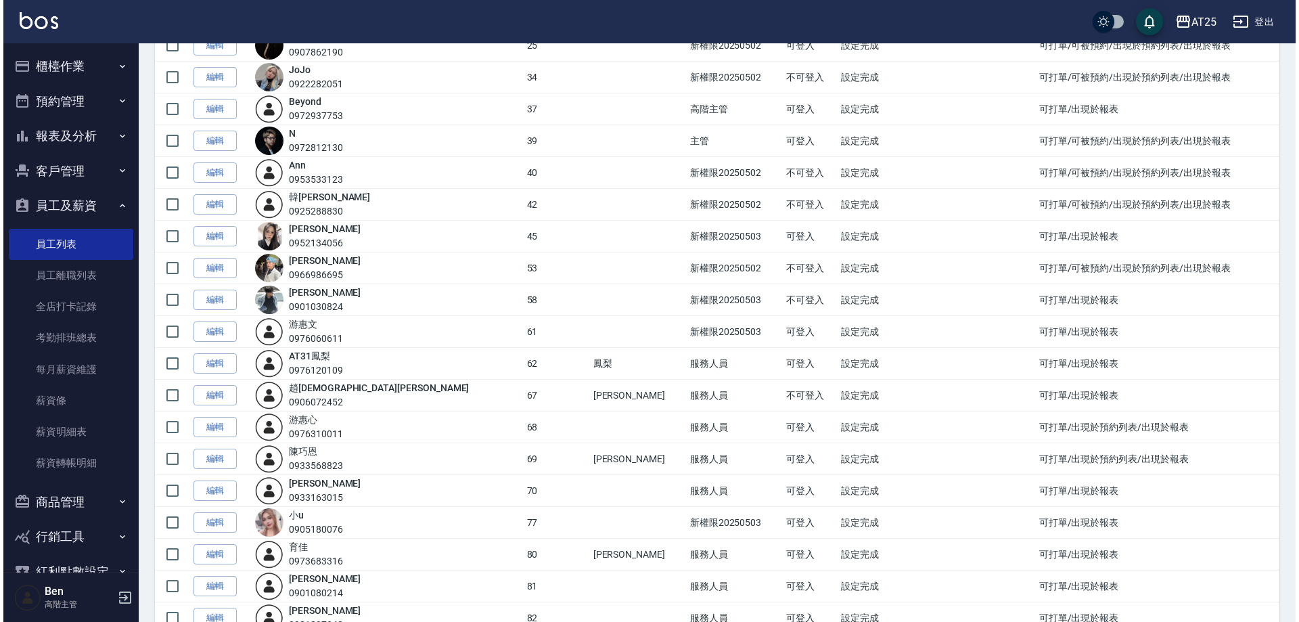
scroll to position [474, 0]
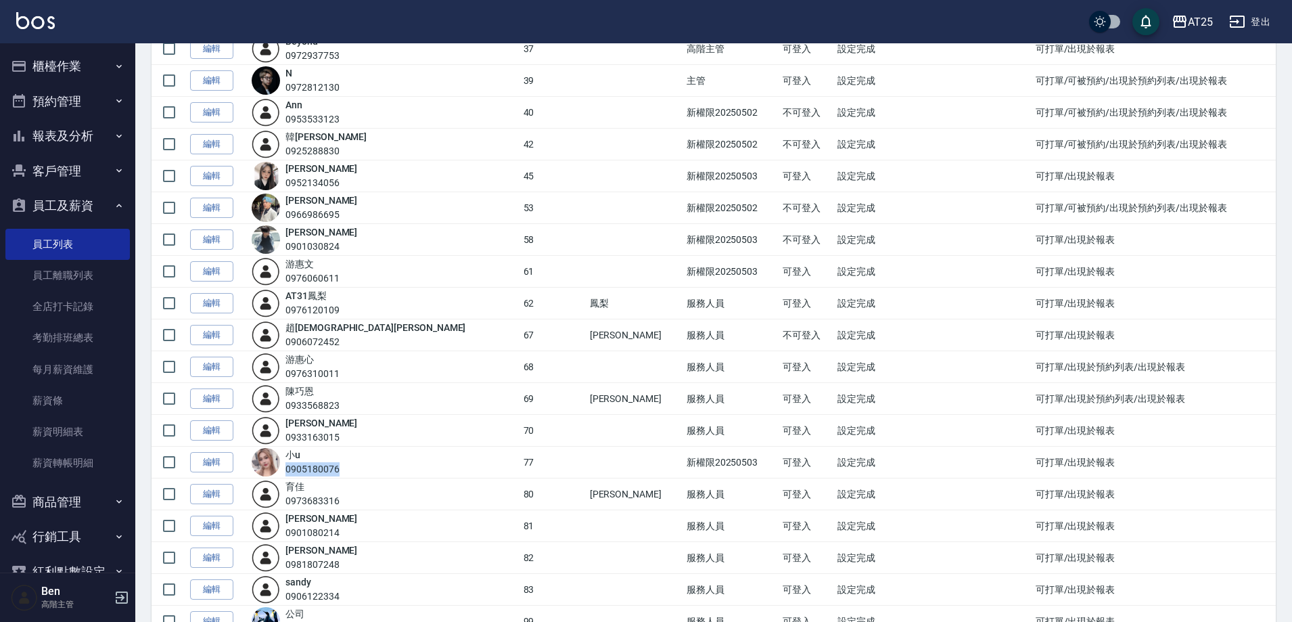
drag, startPoint x: 302, startPoint y: 470, endPoint x: 384, endPoint y: 469, distance: 81.9
click at [384, 469] on div "小u 0905180076" at bounding box center [384, 462] width 265 height 28
copy div "0905180076"
click at [1188, 26] on icon "button" at bounding box center [1180, 22] width 16 height 16
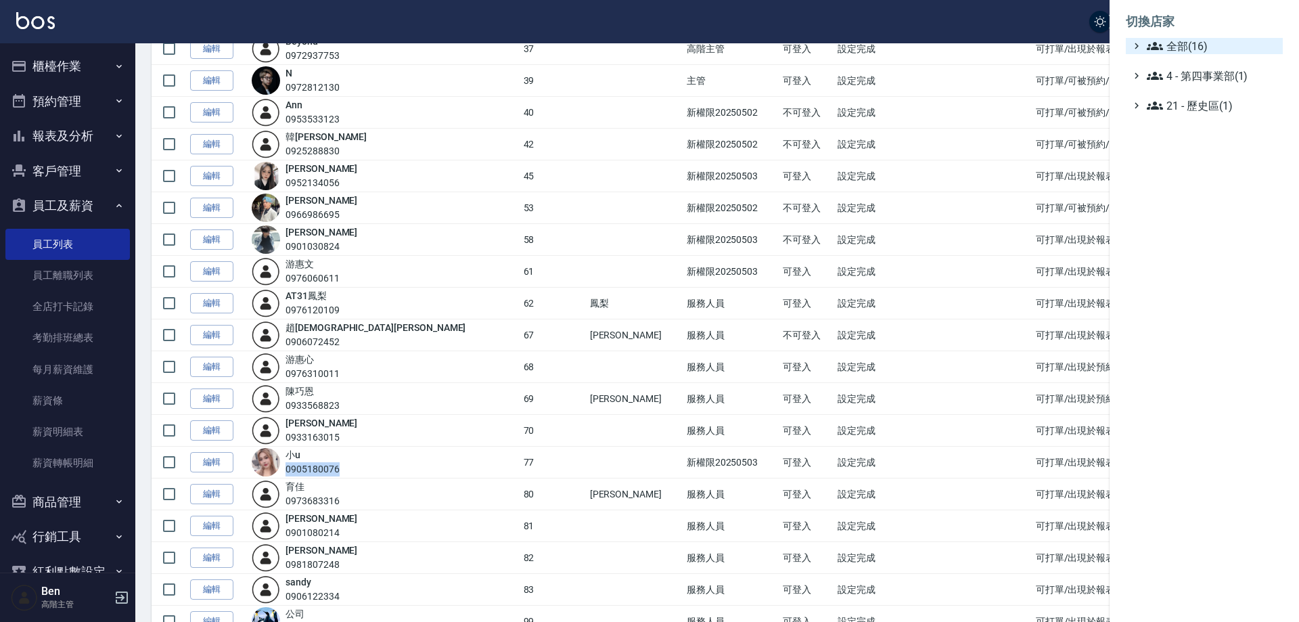
click at [1193, 38] on span "全部(16)" at bounding box center [1212, 46] width 131 height 16
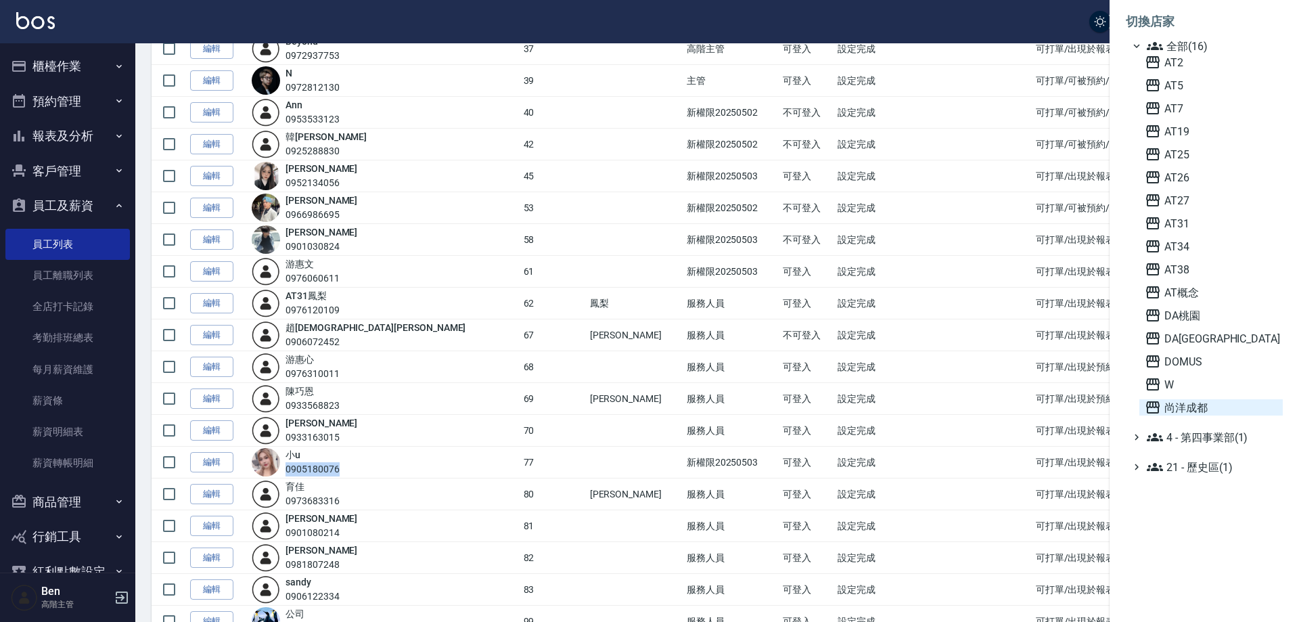
click at [1205, 403] on span "尚洋成都" at bounding box center [1211, 407] width 133 height 16
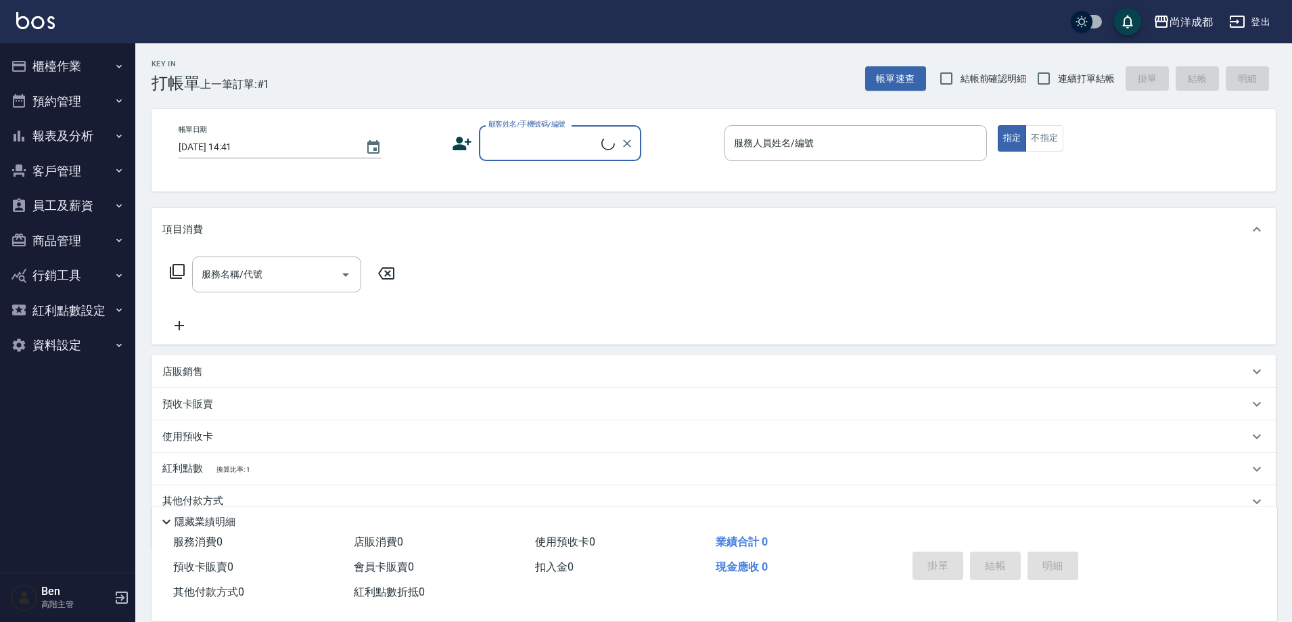
click at [73, 206] on button "員工及薪資" at bounding box center [67, 205] width 125 height 35
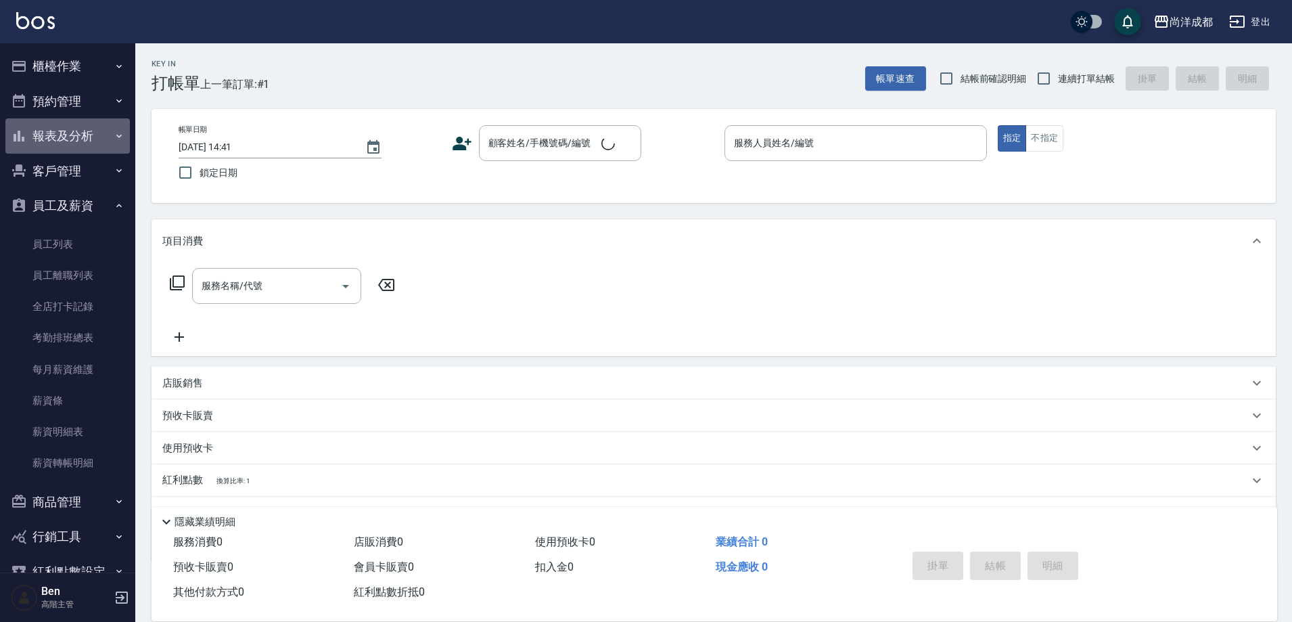
drag, startPoint x: 79, startPoint y: 136, endPoint x: 78, endPoint y: 152, distance: 15.6
click at [80, 135] on button "報表及分析" at bounding box center [67, 135] width 125 height 35
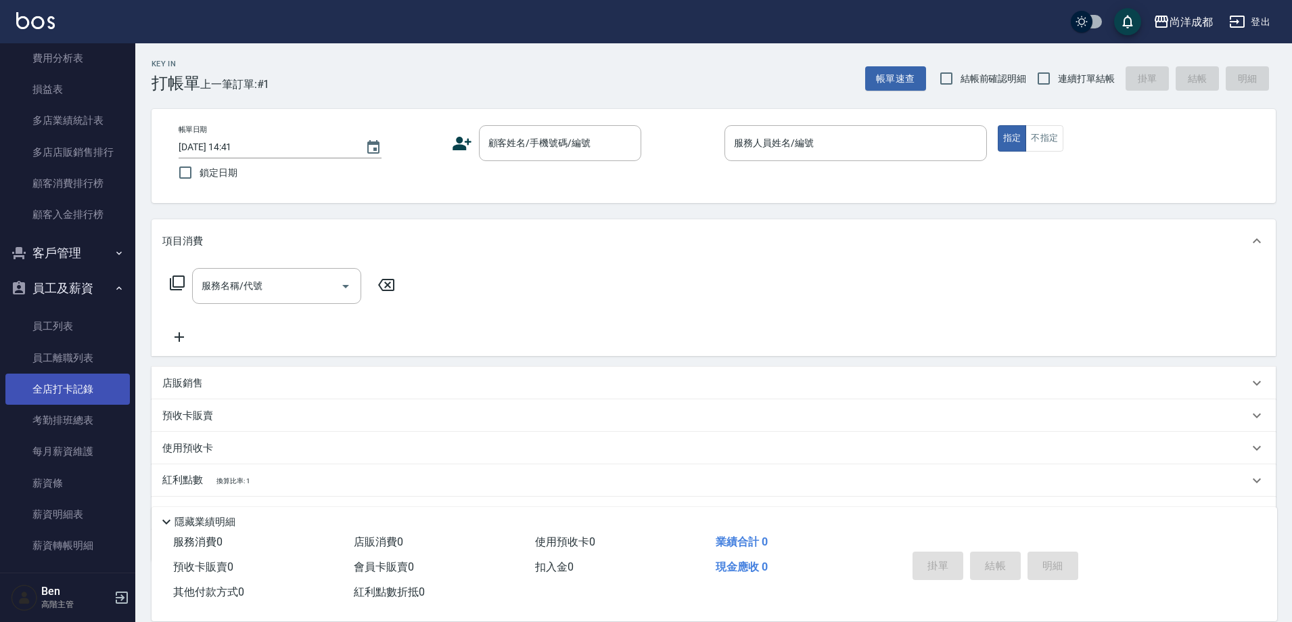
scroll to position [1424, 0]
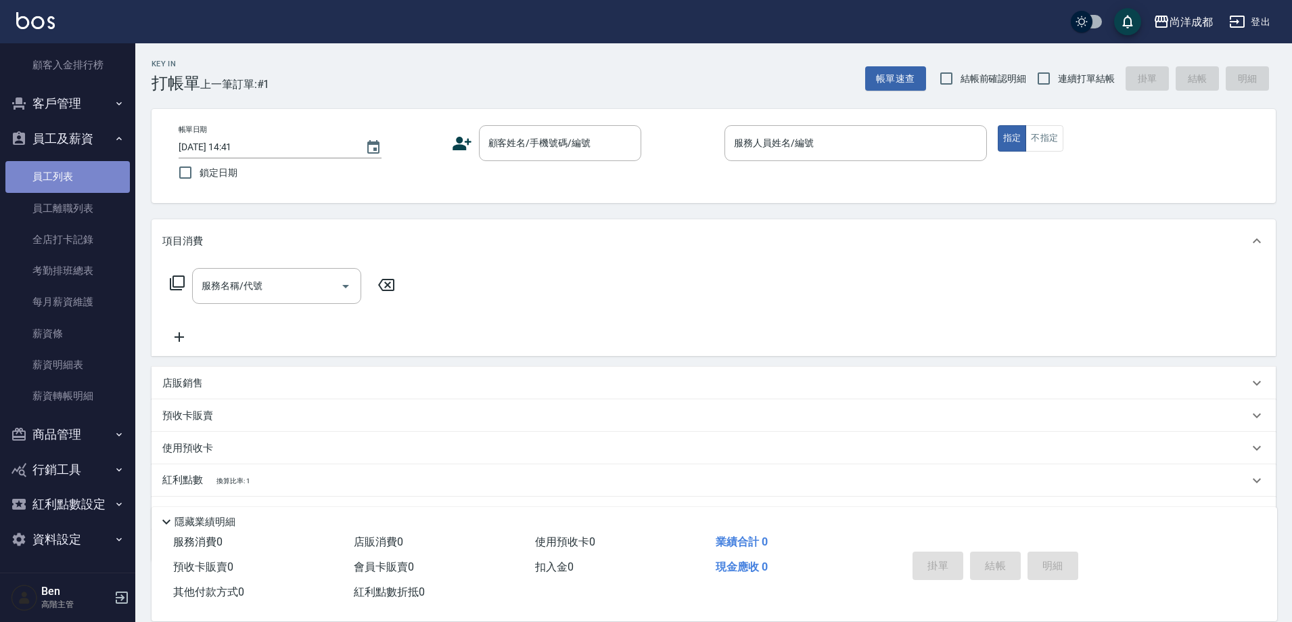
click at [79, 178] on link "員工列表" at bounding box center [67, 176] width 125 height 31
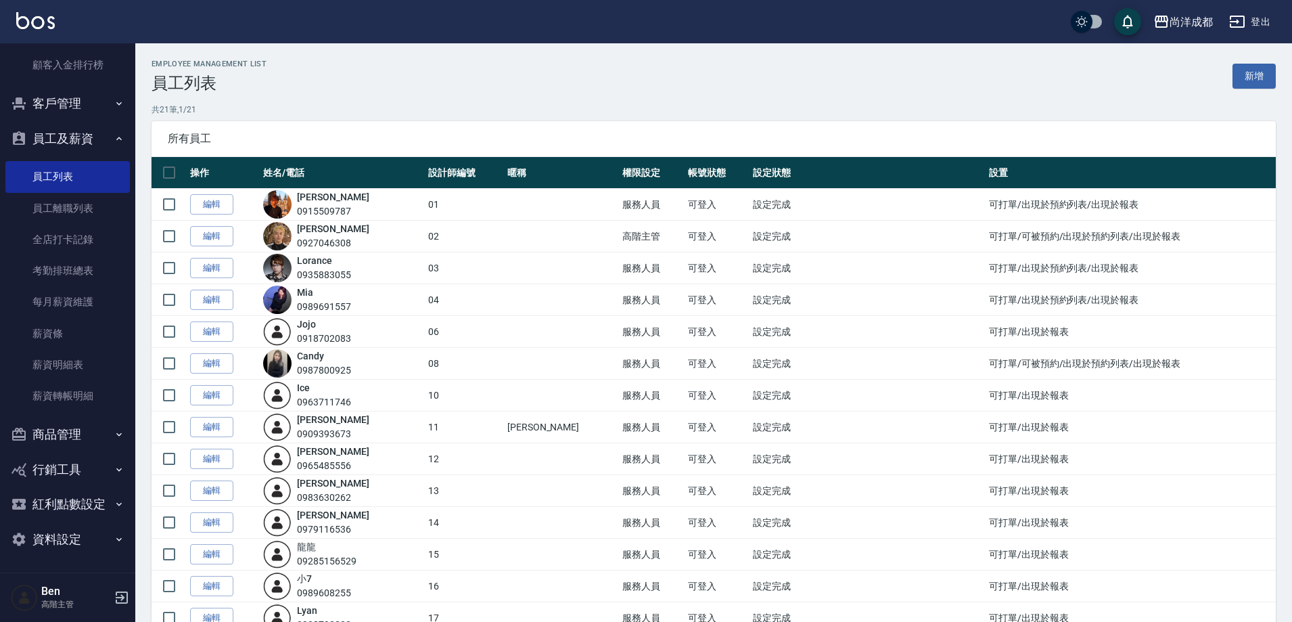
click at [1257, 79] on link "新增" at bounding box center [1254, 76] width 43 height 25
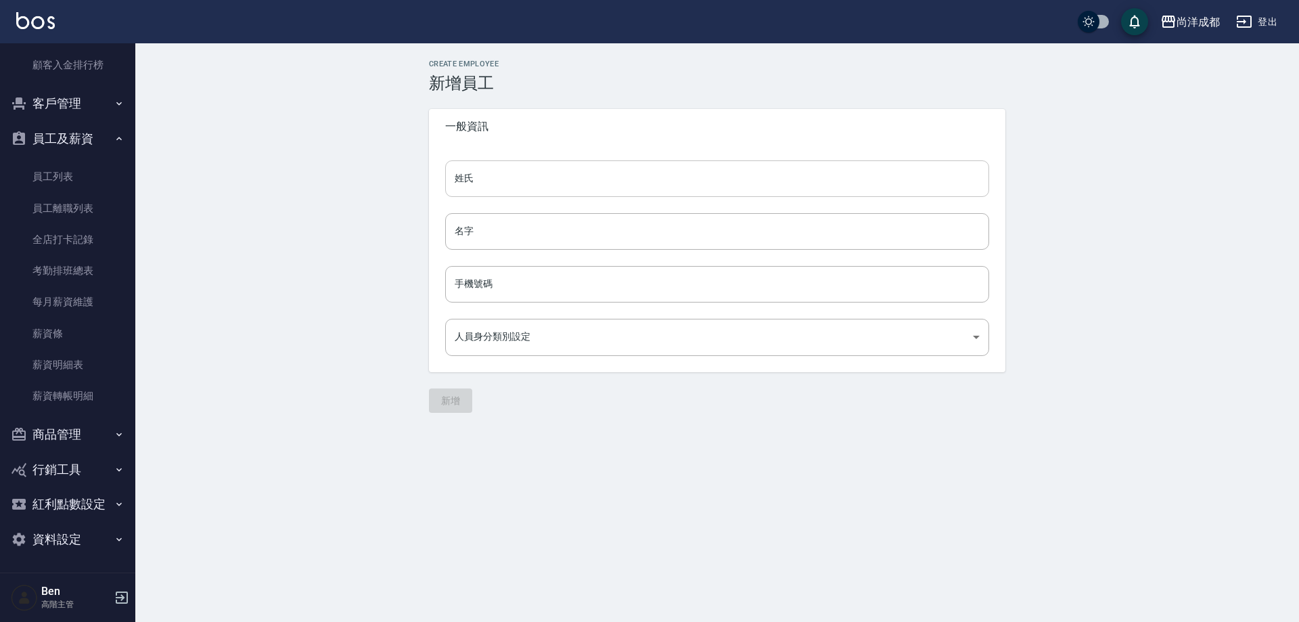
click at [492, 179] on input "姓氏" at bounding box center [717, 178] width 544 height 37
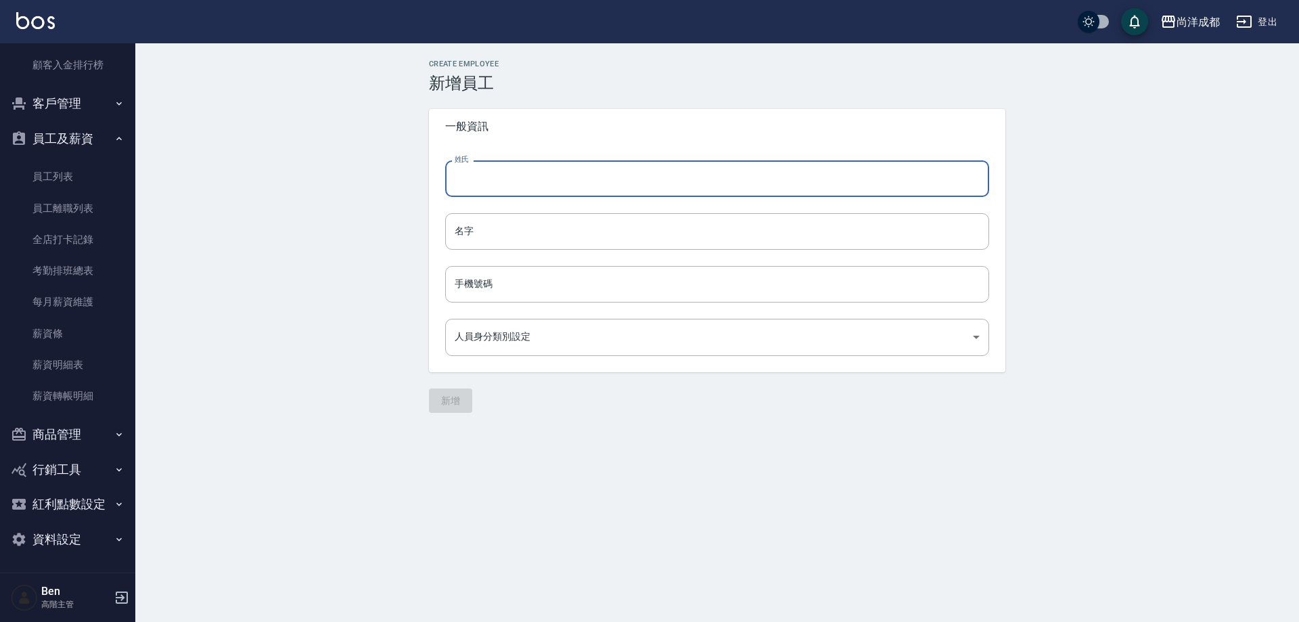
click at [476, 276] on div "手機號碼 手機號碼" at bounding box center [717, 284] width 544 height 37
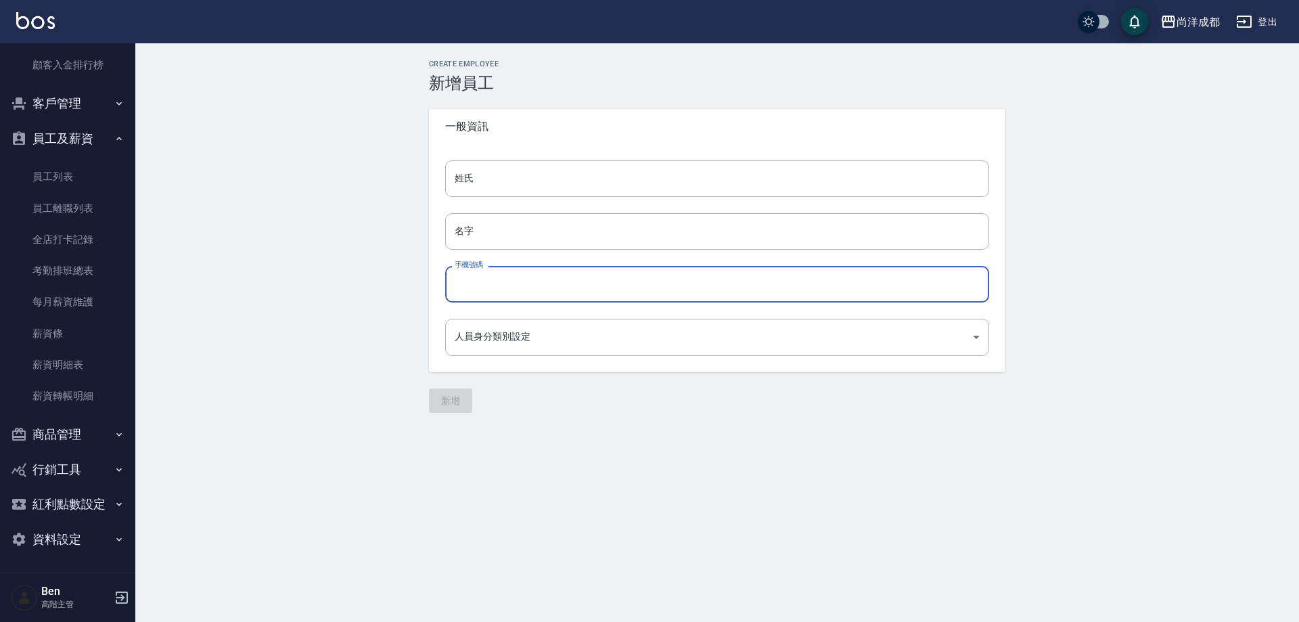
paste input "0905180076"
type input "0905180076"
click at [495, 339] on body "尚洋成都 登出 櫃檯作業 打帳單 帳單列表 掛單列表 座位開單 營業儀表板 現金收支登錄 高階收支登錄 材料自購登錄 每日結帳 排班表 現場電腦打卡 掃碼打卡…" at bounding box center [649, 311] width 1299 height 622
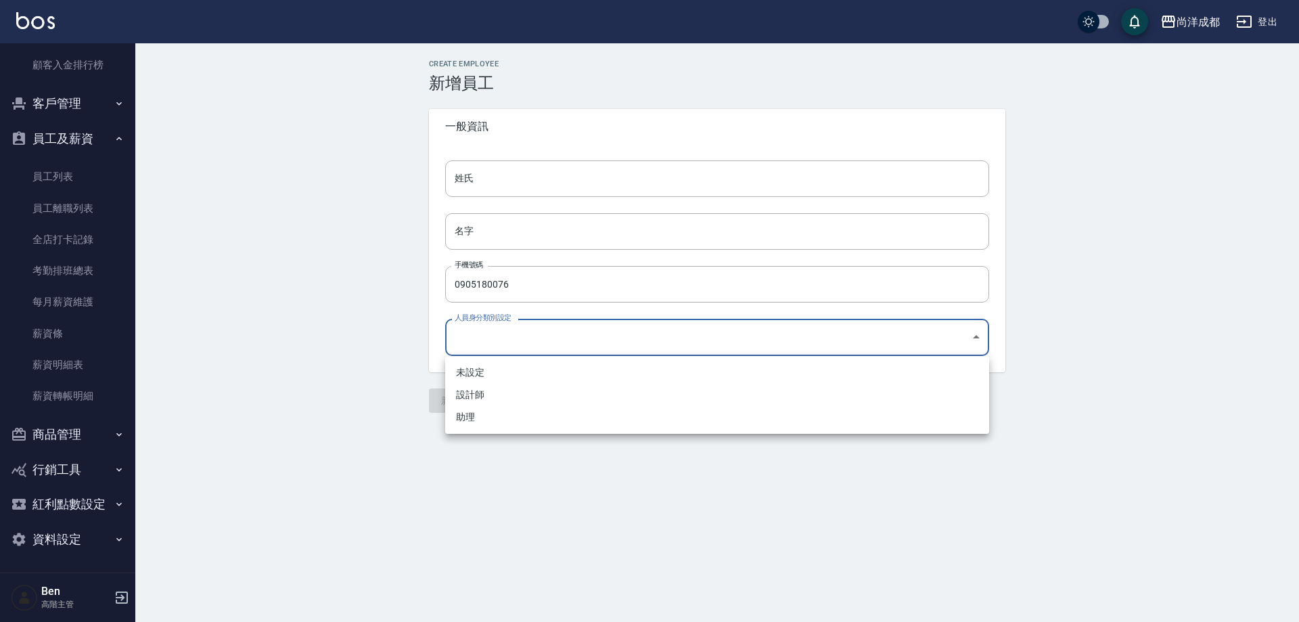
click at [485, 413] on li "助理" at bounding box center [717, 417] width 544 height 22
type input "34083154-2da7-4064-9f8c-cd4fe0b00e87"
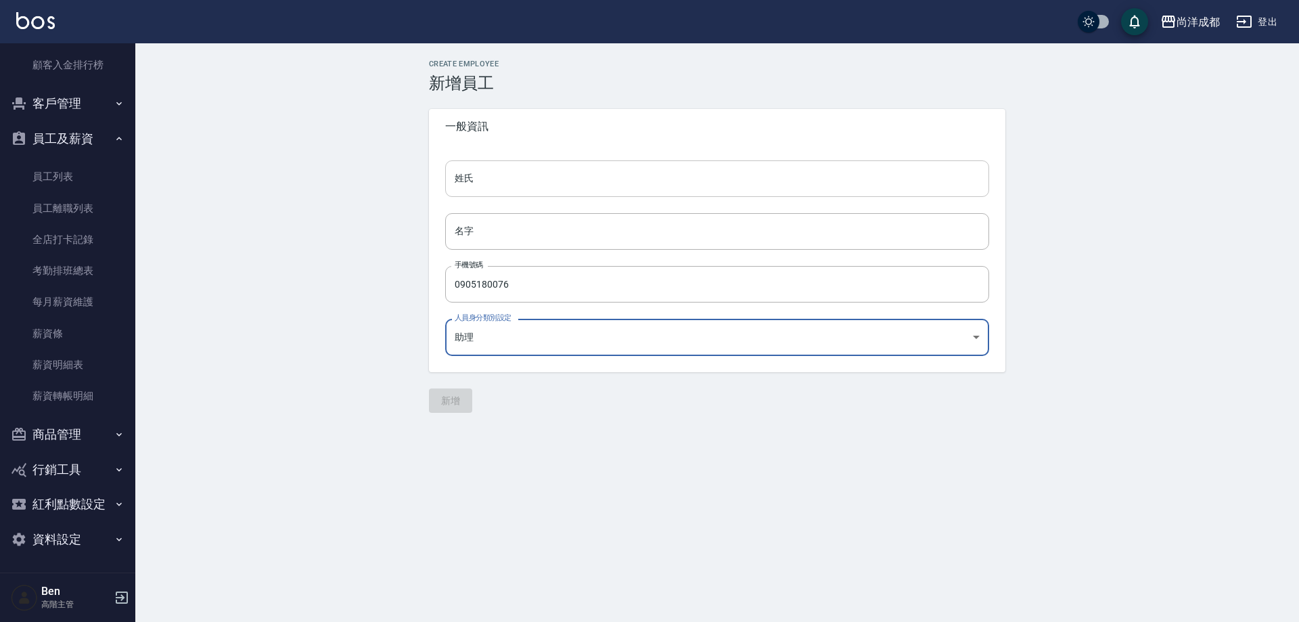
click at [497, 188] on input "姓氏" at bounding box center [717, 178] width 544 height 37
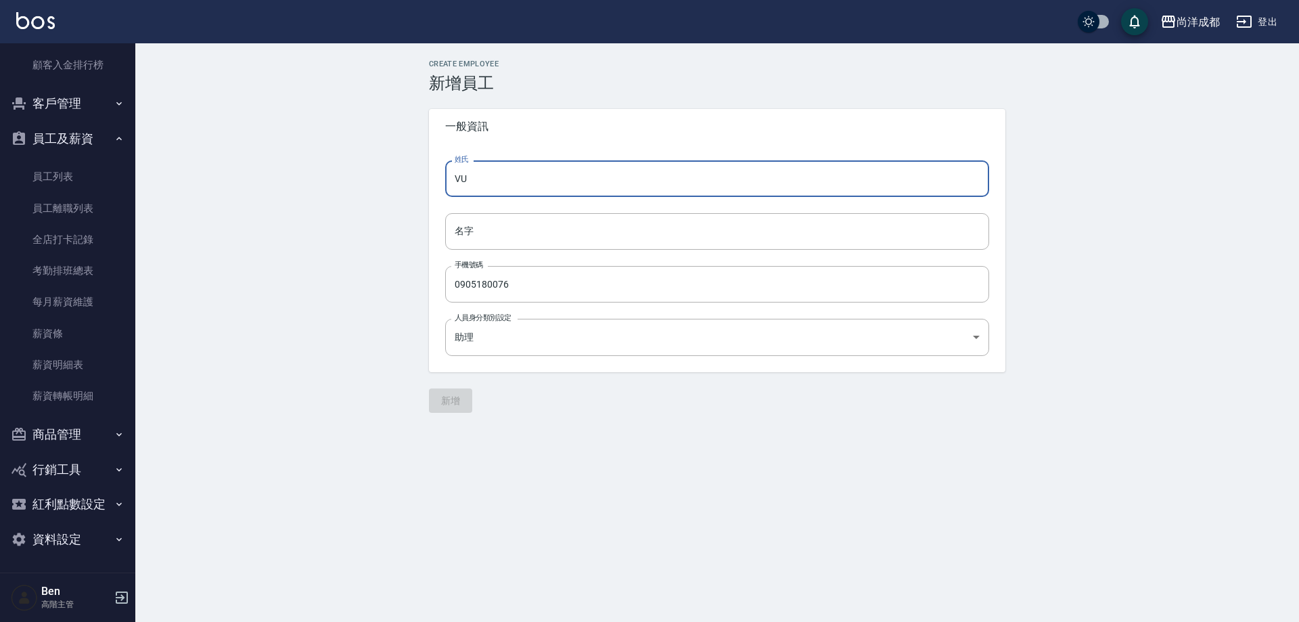
type input "V"
drag, startPoint x: 466, startPoint y: 185, endPoint x: 430, endPoint y: 194, distance: 36.9
click at [420, 185] on div "Create Employee 新增員工 一般資訊 姓氏 小U 姓氏 名字 名字 手機號碼 0905180076 手機號碼 人員身分類別設定 助理 34083…" at bounding box center [717, 236] width 609 height 353
click at [480, 226] on input "名字" at bounding box center [717, 231] width 544 height 37
drag, startPoint x: 494, startPoint y: 178, endPoint x: 459, endPoint y: 175, distance: 34.7
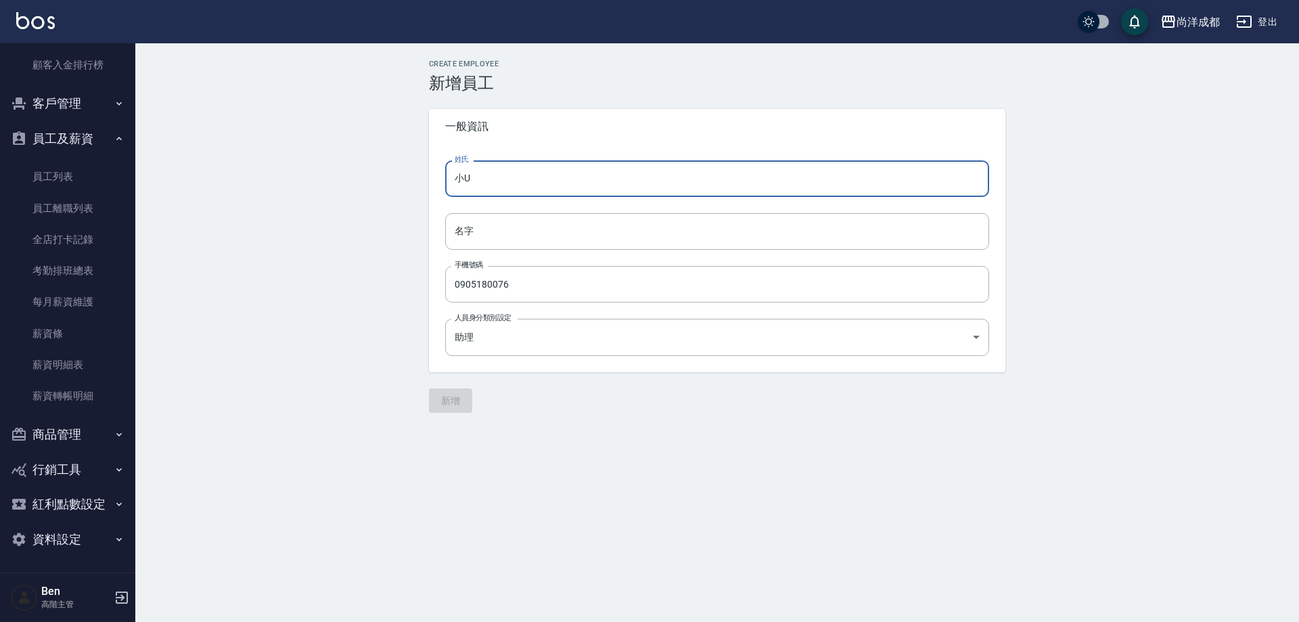
click at [493, 175] on input "小U" at bounding box center [717, 178] width 544 height 37
click at [456, 176] on input "小U" at bounding box center [717, 178] width 544 height 37
type input "小u"
click at [501, 187] on input "小u" at bounding box center [717, 178] width 544 height 37
drag, startPoint x: 490, startPoint y: 186, endPoint x: 420, endPoint y: 186, distance: 69.7
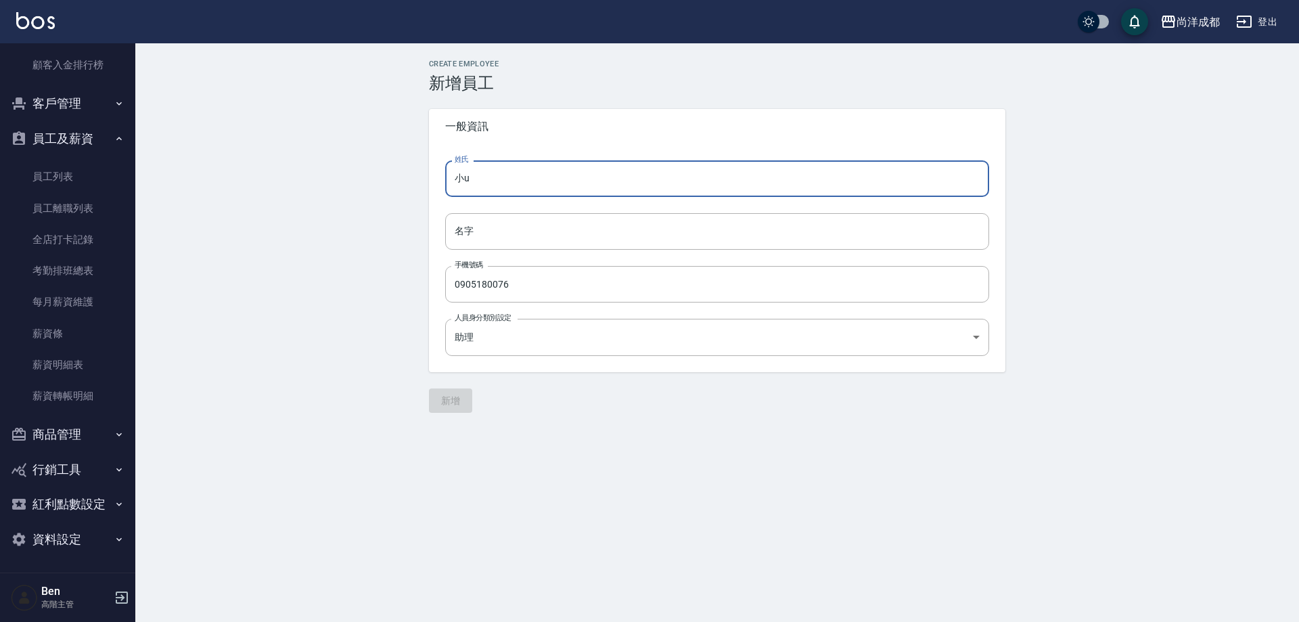
click at [420, 186] on div "Create Employee 新增員工 一般資訊 姓氏 小u 姓氏 名字 名字 手機號碼 0905180076 手機號碼 人員身分類別設定 助理 34083…" at bounding box center [717, 236] width 609 height 353
click at [478, 234] on input "名字" at bounding box center [717, 231] width 544 height 37
paste input "小u"
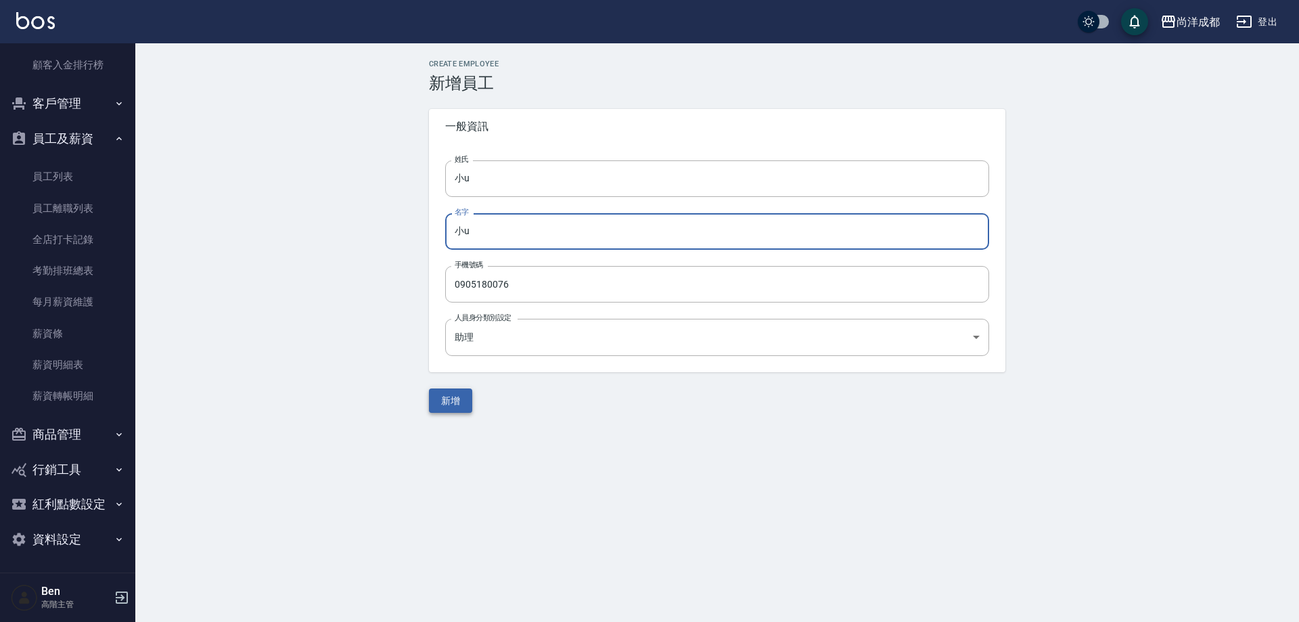
type input "小u"
click at [464, 395] on button "新增" at bounding box center [450, 400] width 43 height 25
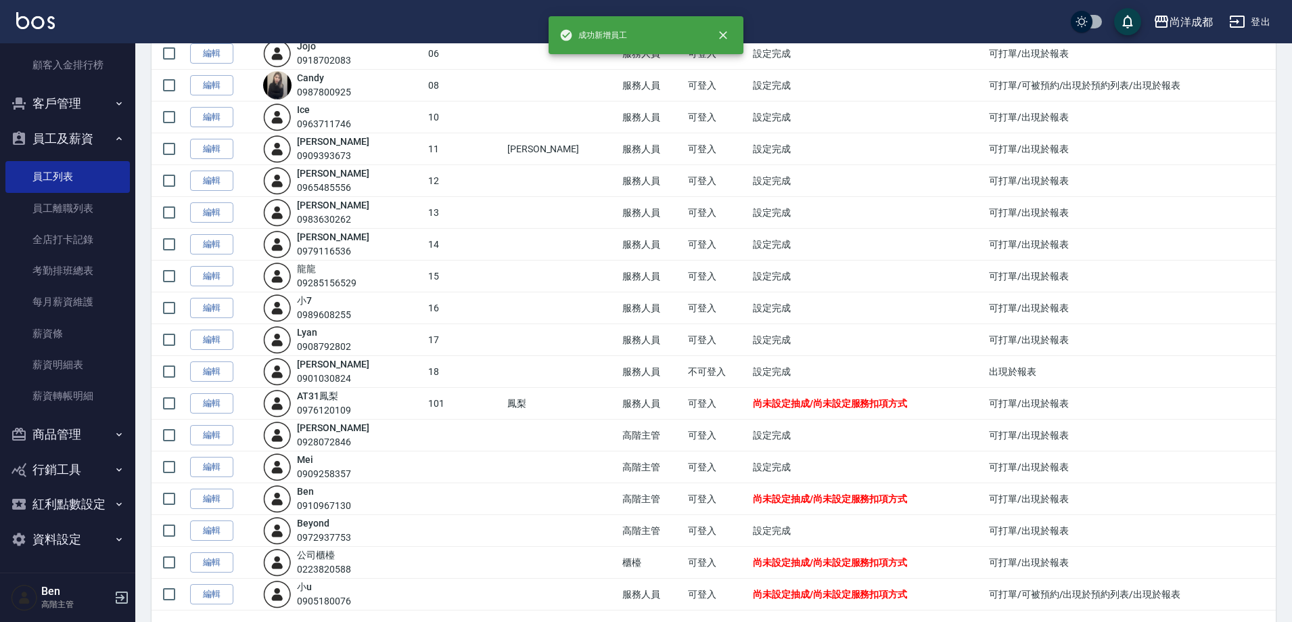
scroll to position [319, 0]
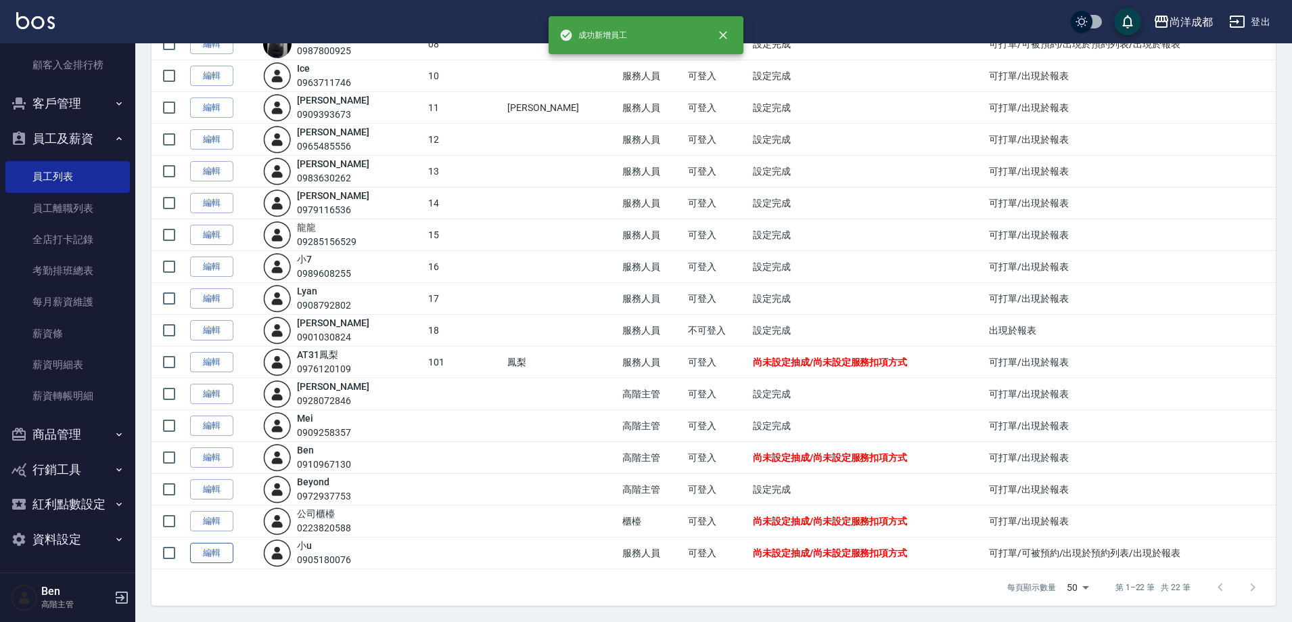
click at [218, 555] on link "編輯" at bounding box center [211, 553] width 43 height 21
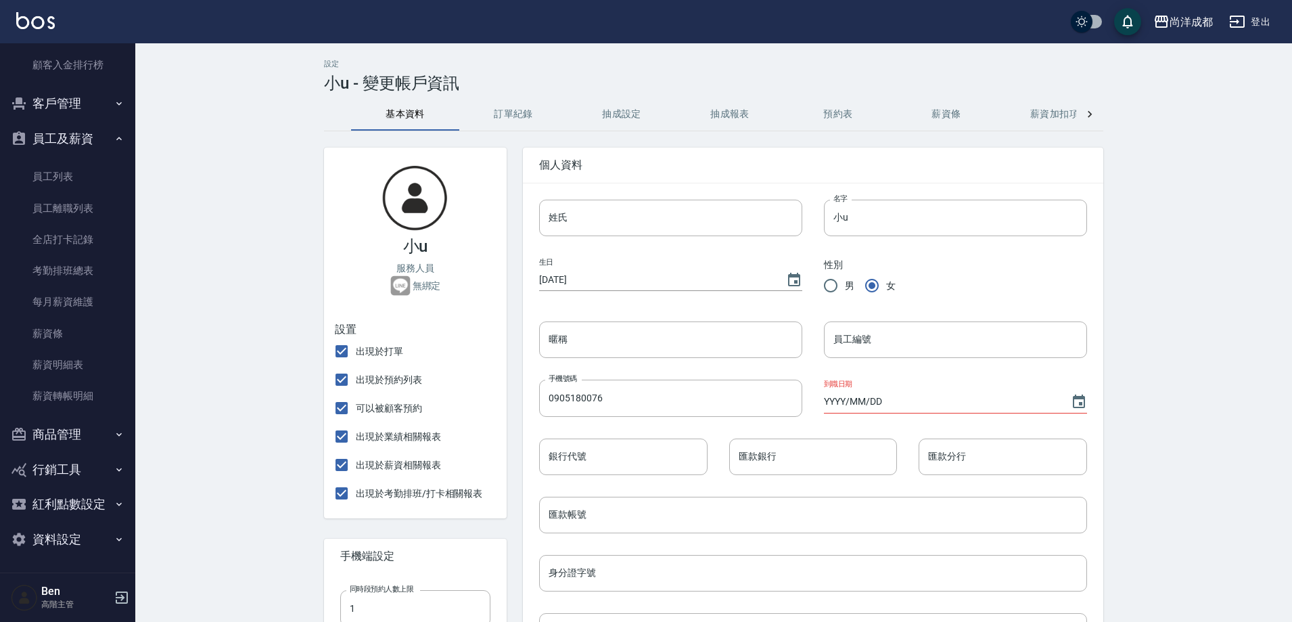
click at [623, 117] on button "抽成設定" at bounding box center [622, 114] width 108 height 32
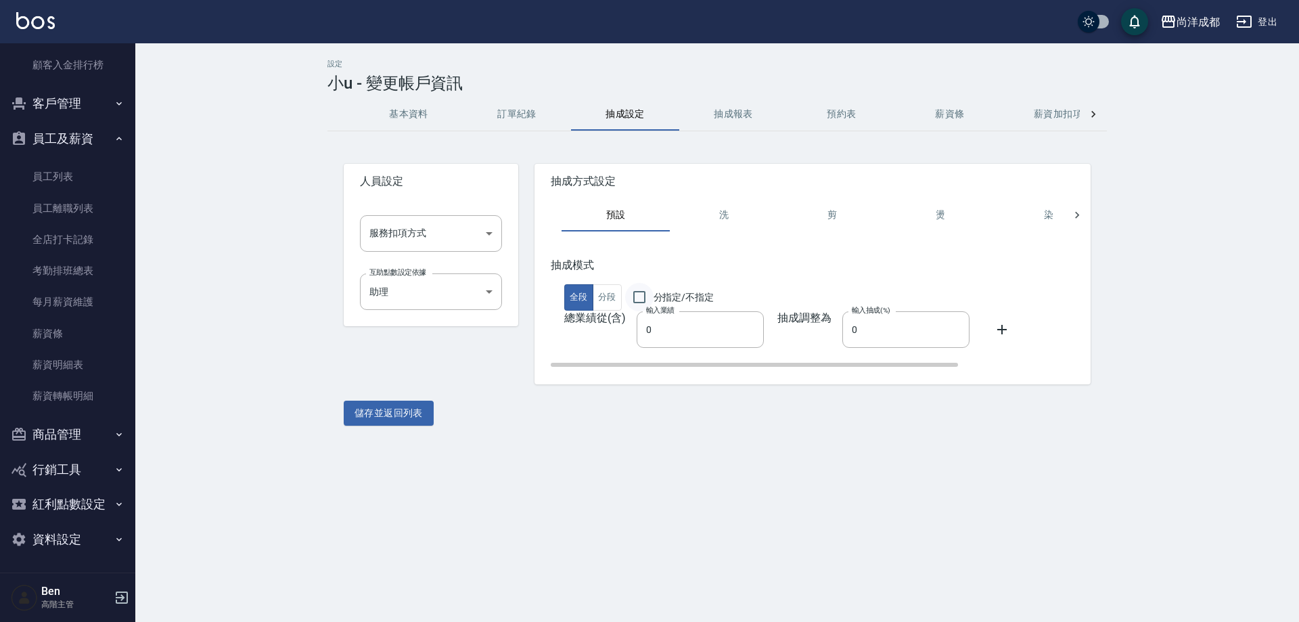
click at [637, 293] on input "分指定/不指定" at bounding box center [639, 297] width 28 height 28
checkbox input "true"
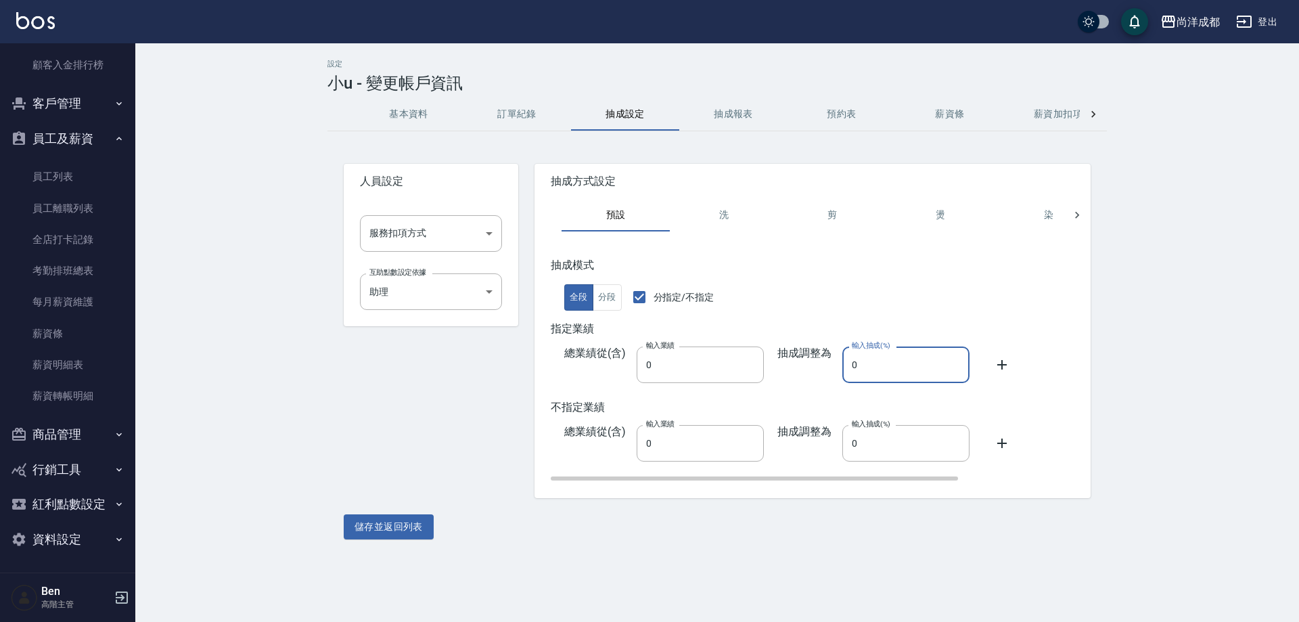
drag, startPoint x: 888, startPoint y: 365, endPoint x: 763, endPoint y: 329, distance: 130.2
click at [757, 359] on div "總業績從(含) 輸入業績 0 輸入業績 抽成調整為 輸入抽成(%) 0 輸入抽成(%)" at bounding box center [887, 367] width 673 height 43
type input "50"
click at [418, 232] on body "尚洋成都 登出 櫃檯作業 打帳單 帳單列表 掛單列表 座位開單 營業儀表板 現金收支登錄 高階收支登錄 材料自購登錄 每日結帳 排班表 現場電腦打卡 掃碼打卡…" at bounding box center [649, 311] width 1299 height 622
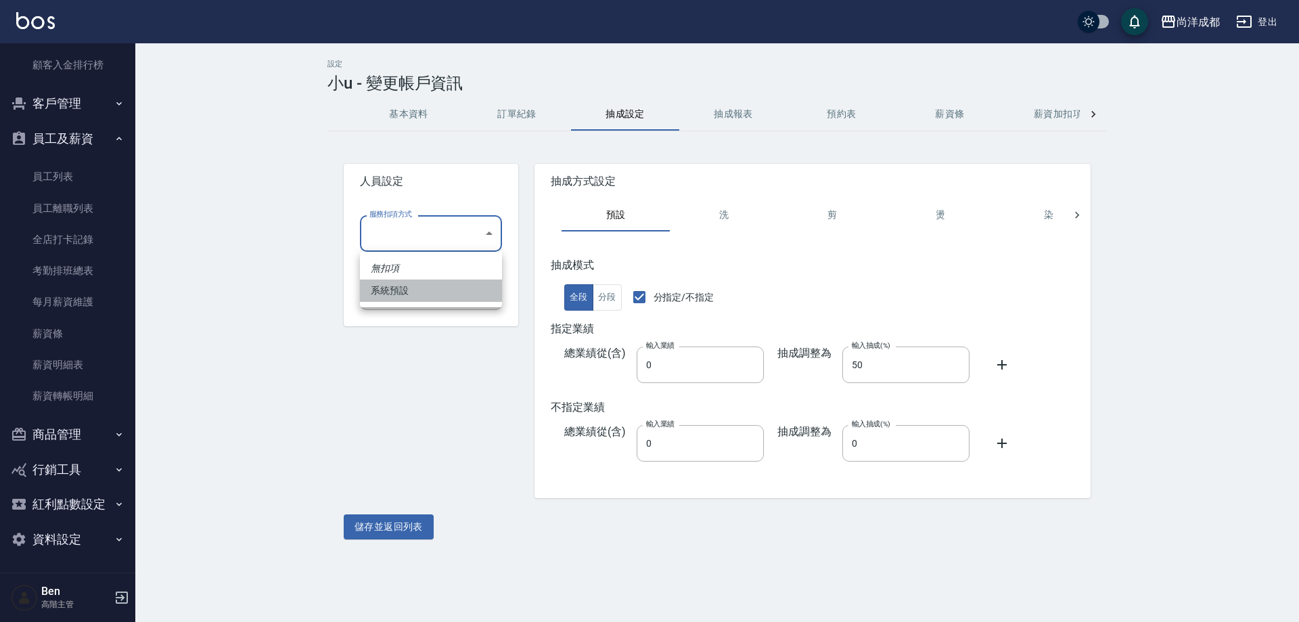
click at [413, 297] on li "系統預設" at bounding box center [431, 290] width 142 height 22
type input "系統預設"
click at [388, 520] on button "儲存並返回列表" at bounding box center [389, 526] width 90 height 25
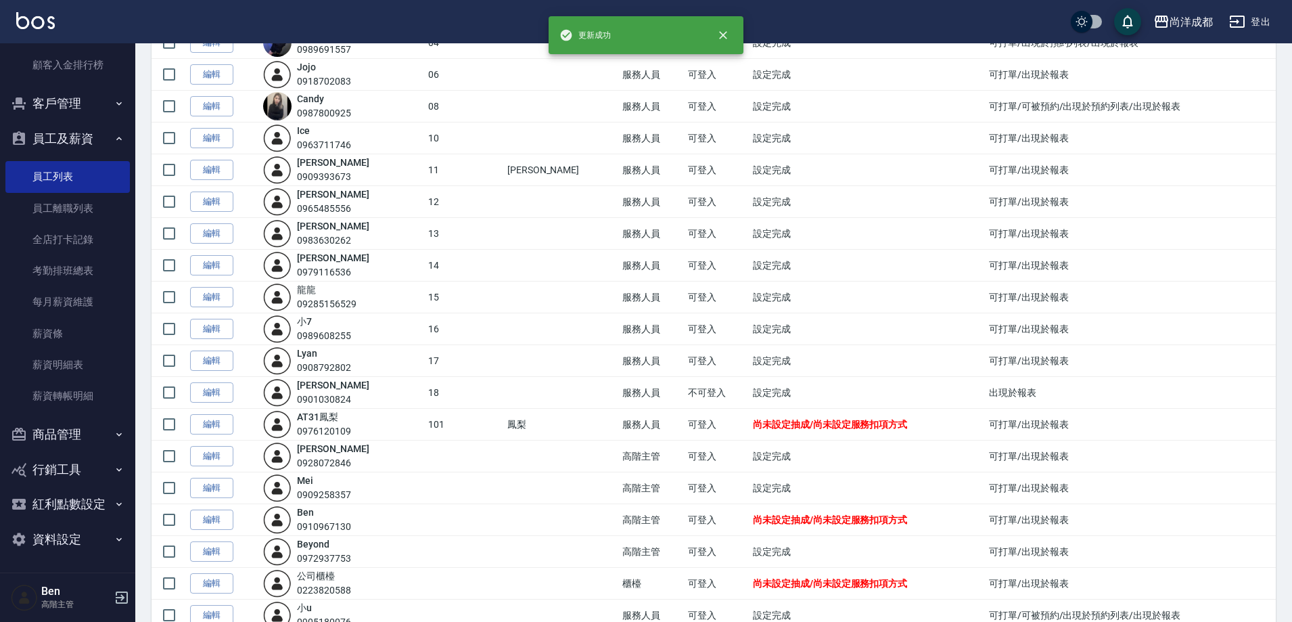
scroll to position [319, 0]
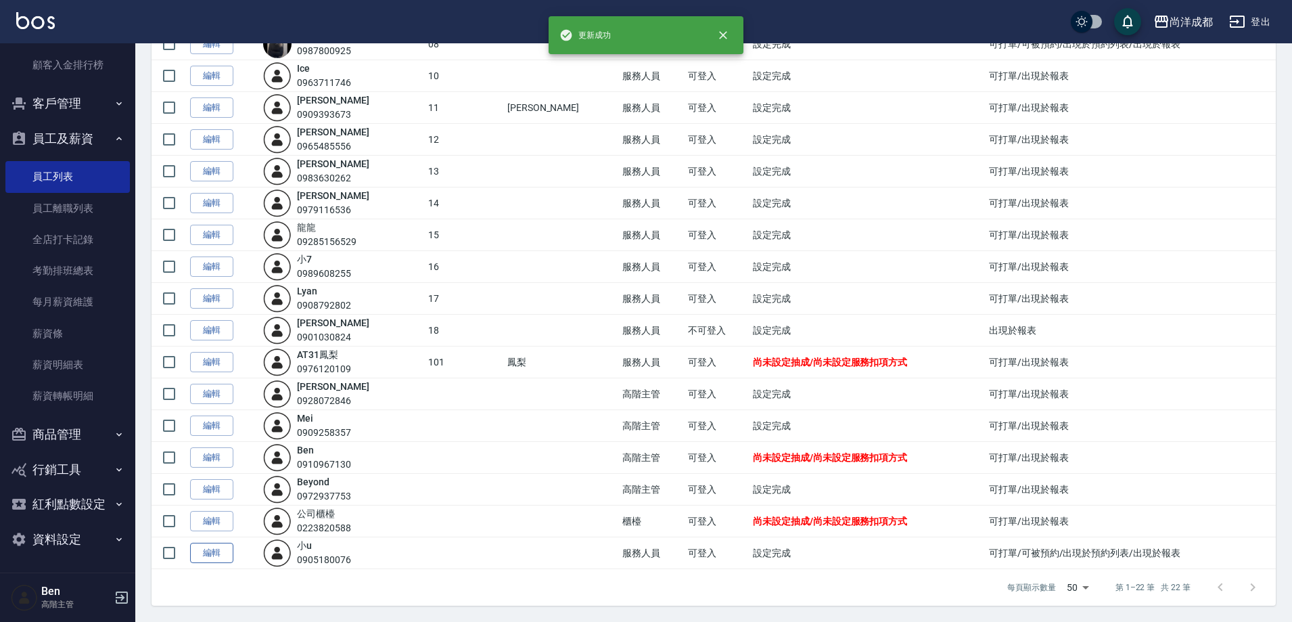
click at [212, 555] on link "編輯" at bounding box center [211, 553] width 43 height 21
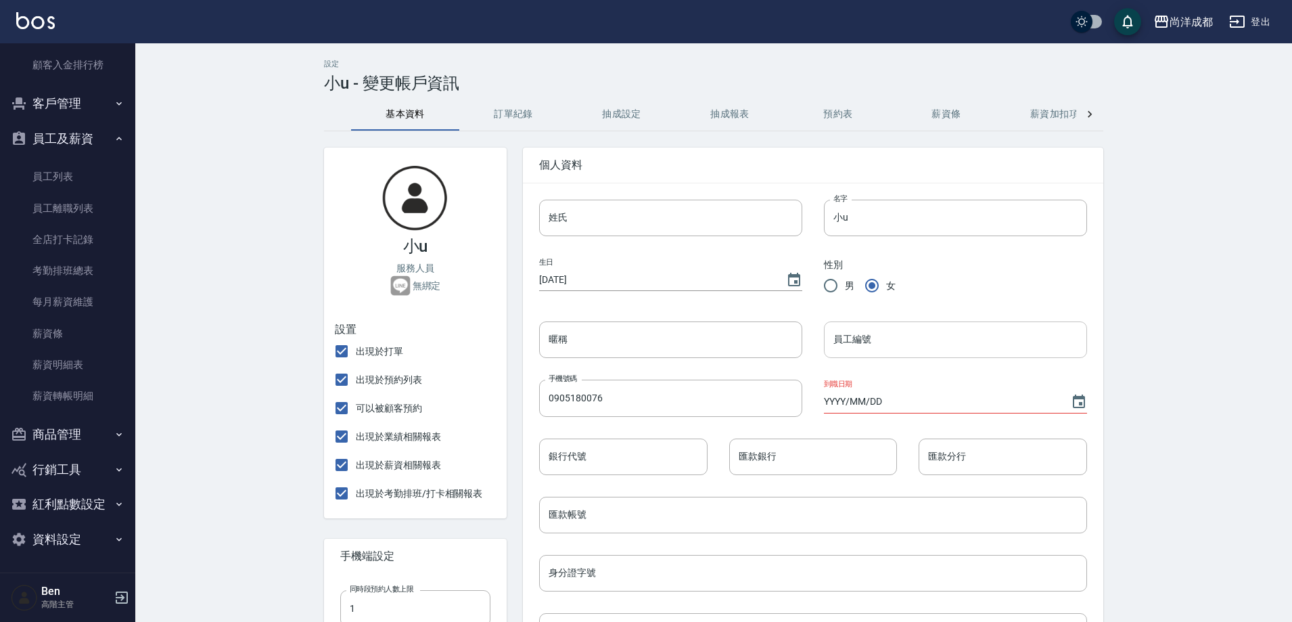
click at [870, 346] on input "員工編號" at bounding box center [955, 339] width 263 height 37
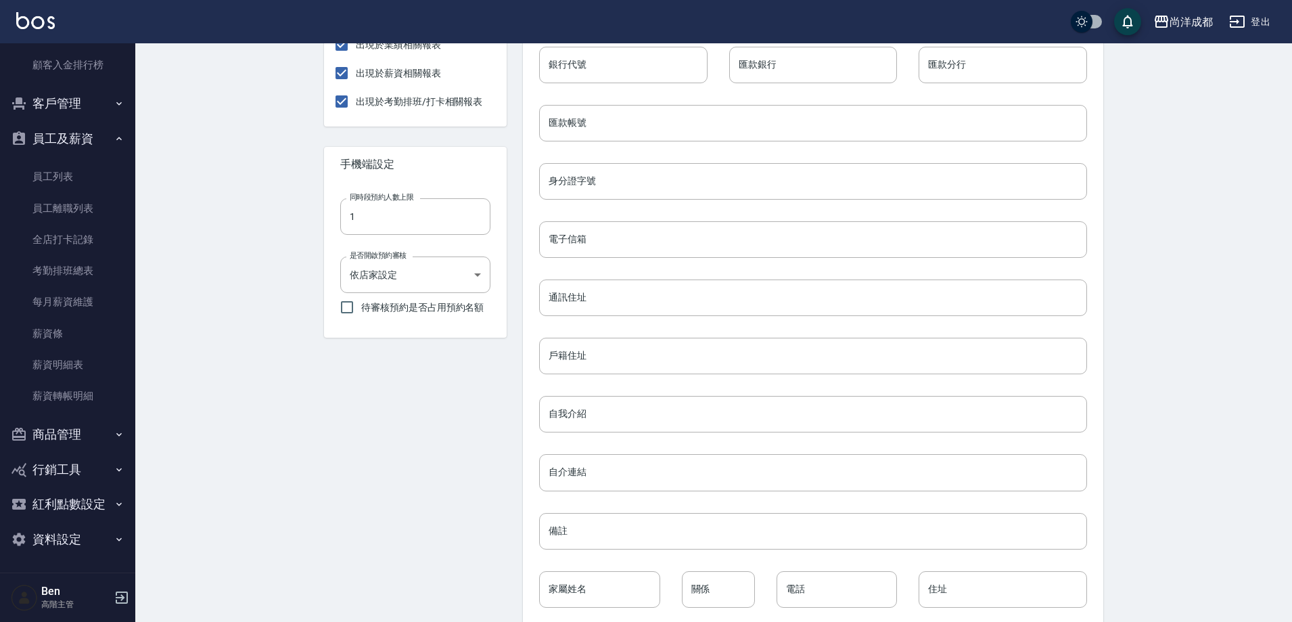
scroll to position [457, 0]
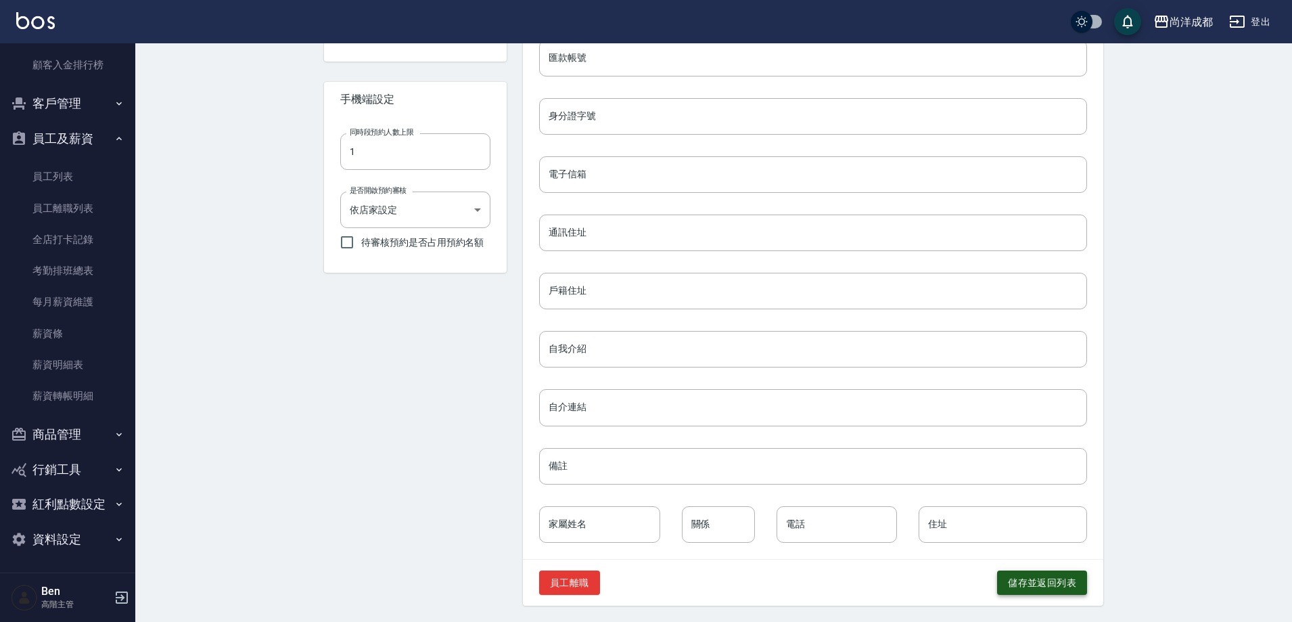
type input "19"
click at [1042, 585] on button "儲存並返回列表" at bounding box center [1042, 582] width 90 height 25
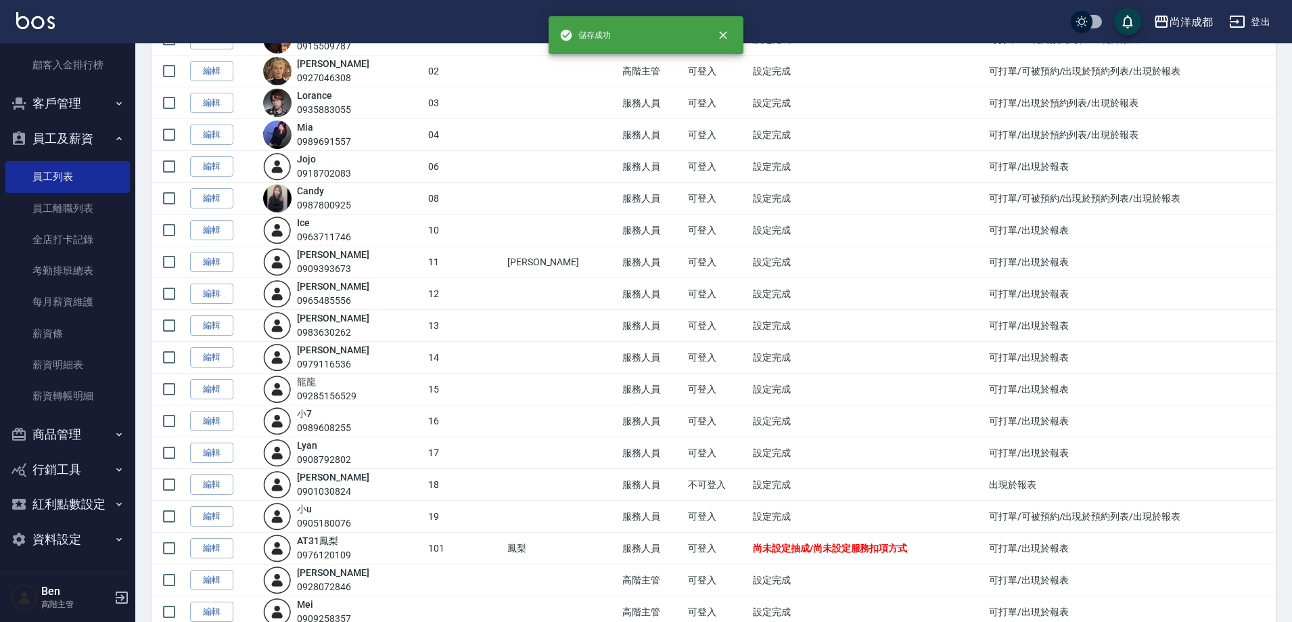
scroll to position [319, 0]
